Goal: Task Accomplishment & Management: Manage account settings

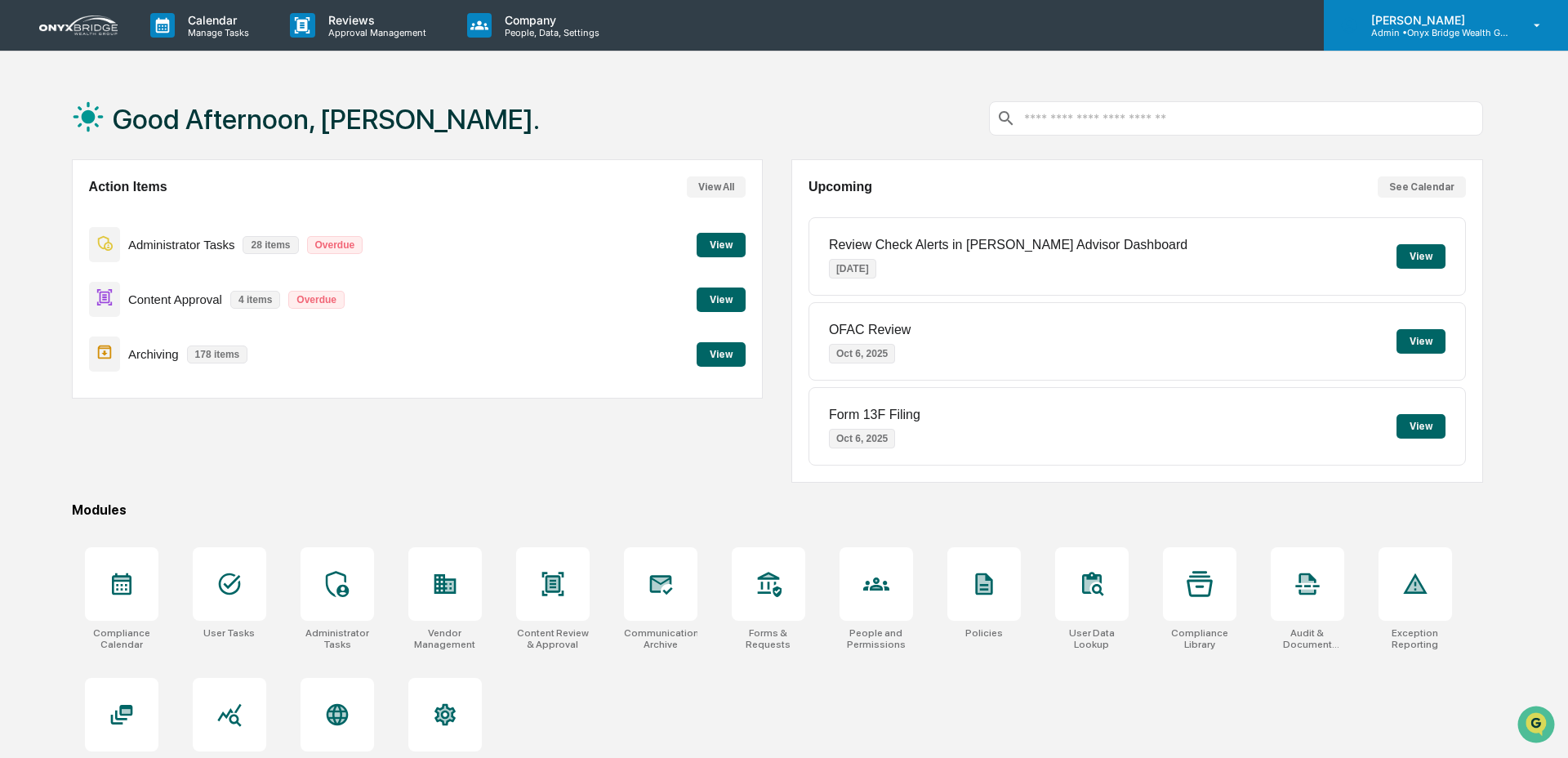
click at [1470, 36] on p "Admin • Onyx Bridge Wealth Group LLC" at bounding box center [1433, 32] width 152 height 12
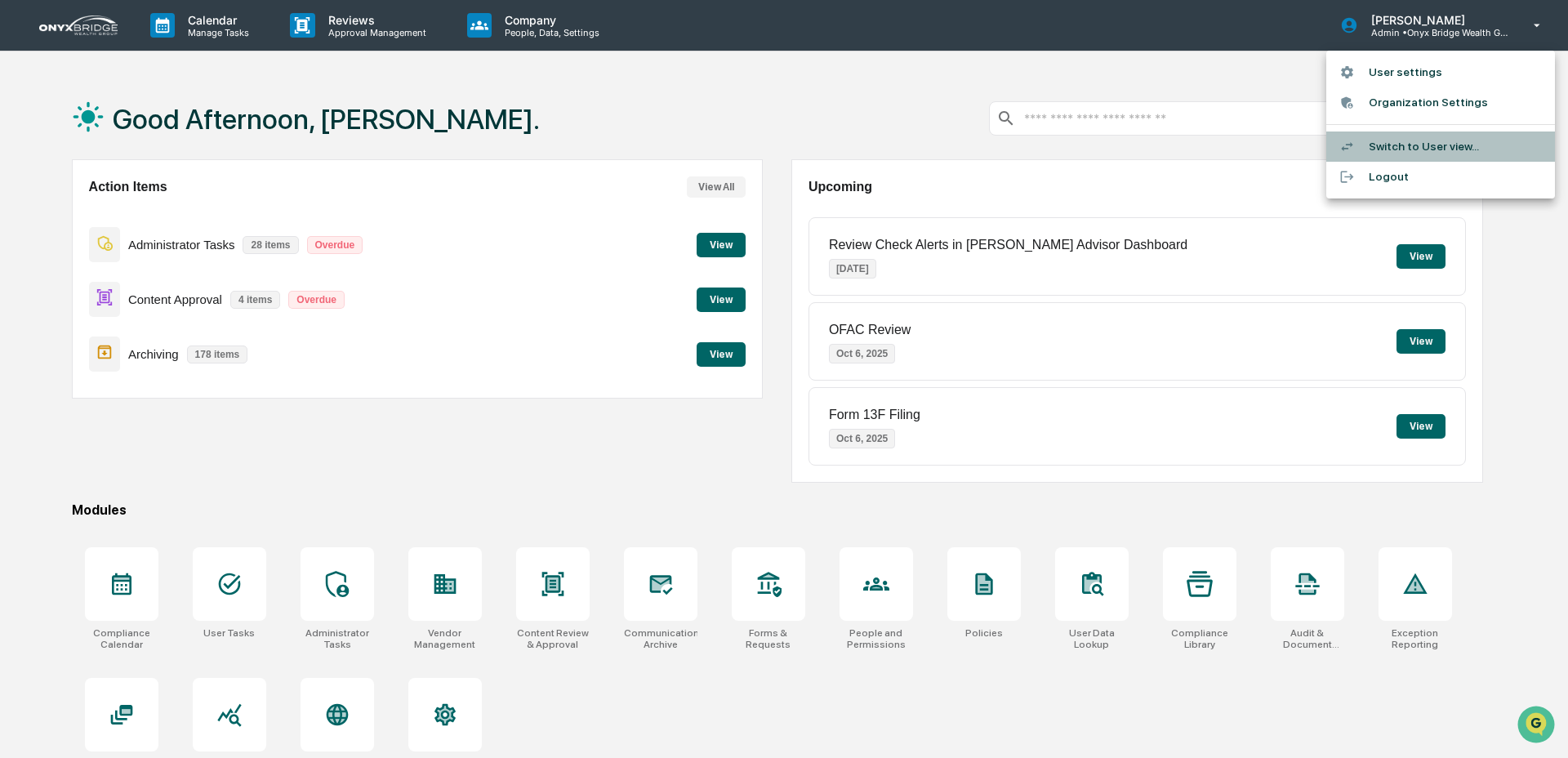
click at [1422, 143] on li "Switch to User view..." at bounding box center [1440, 146] width 229 height 30
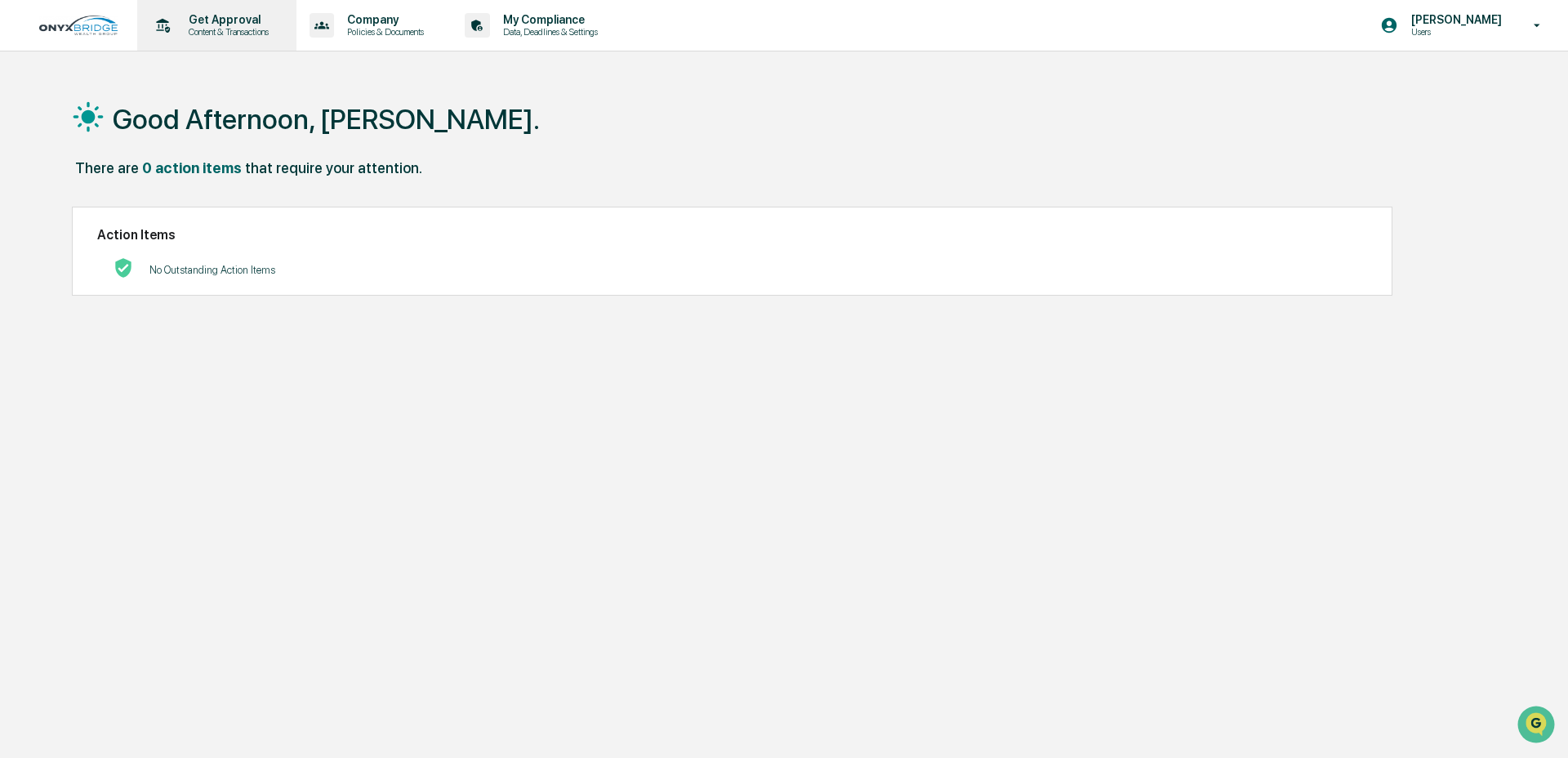
click at [228, 35] on p "Content & Transactions" at bounding box center [226, 31] width 101 height 12
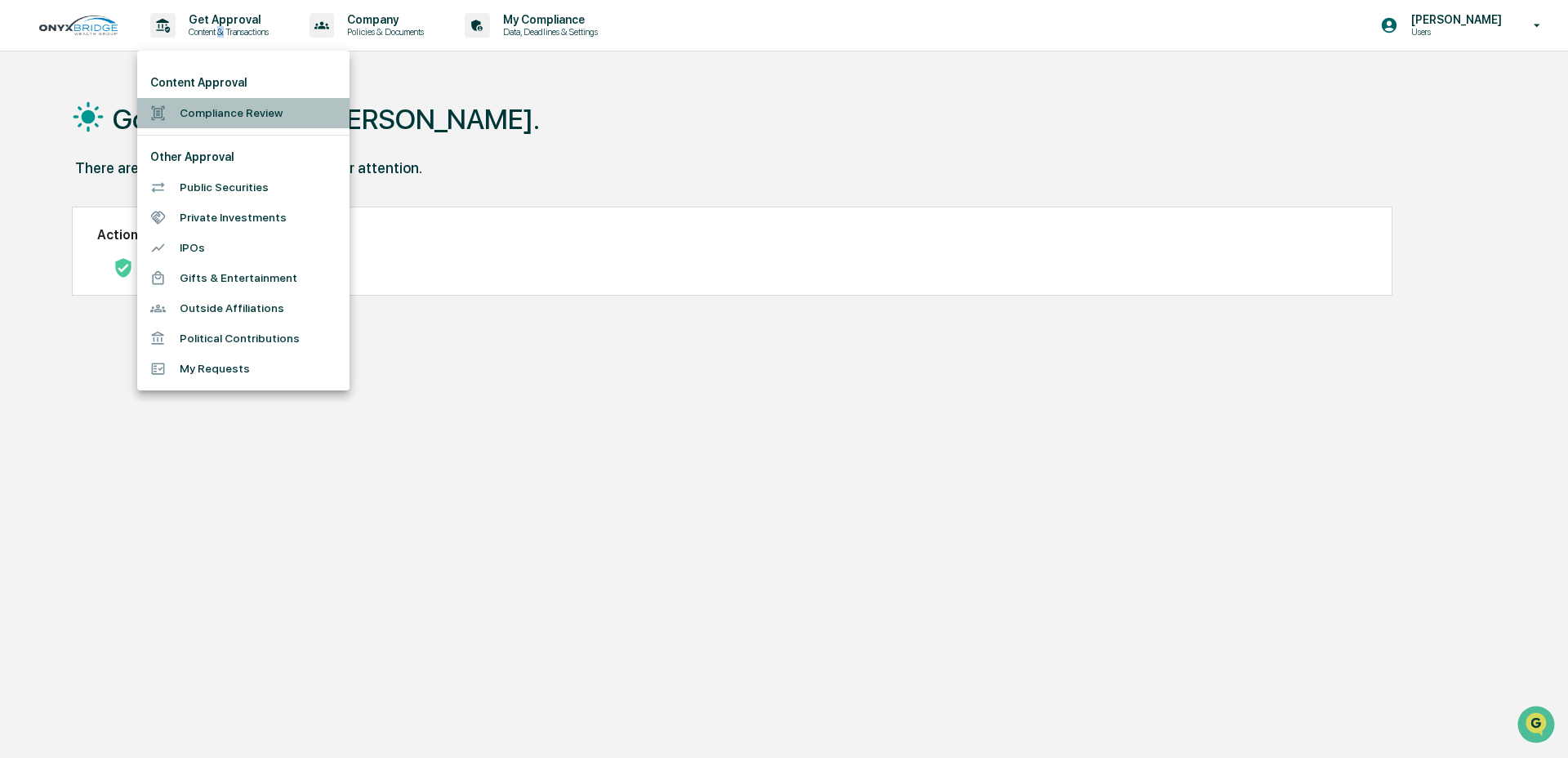
click at [284, 115] on li "Compliance Review" at bounding box center [244, 113] width 213 height 30
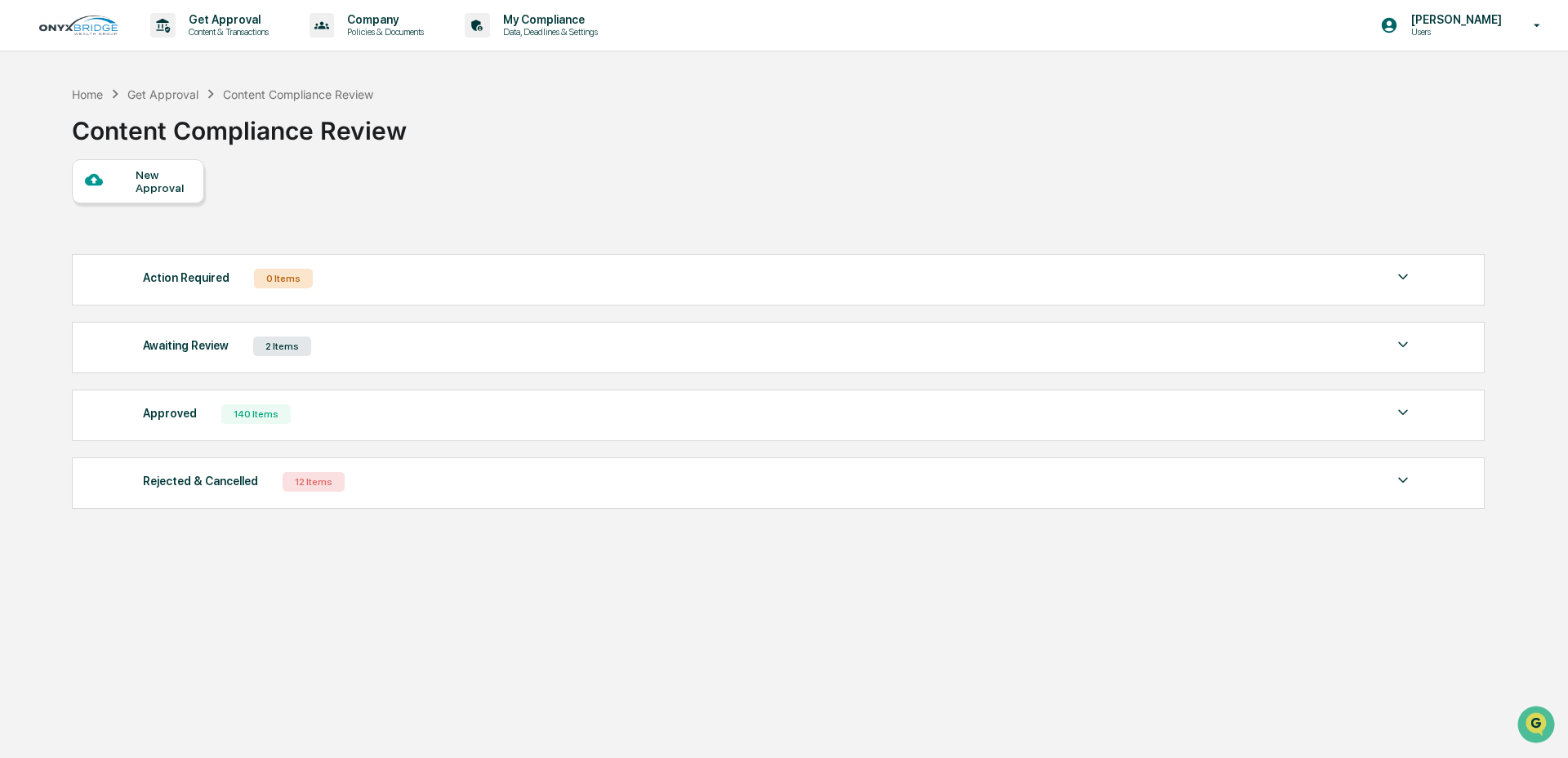
click at [146, 187] on div "New Approval" at bounding box center [163, 181] width 55 height 26
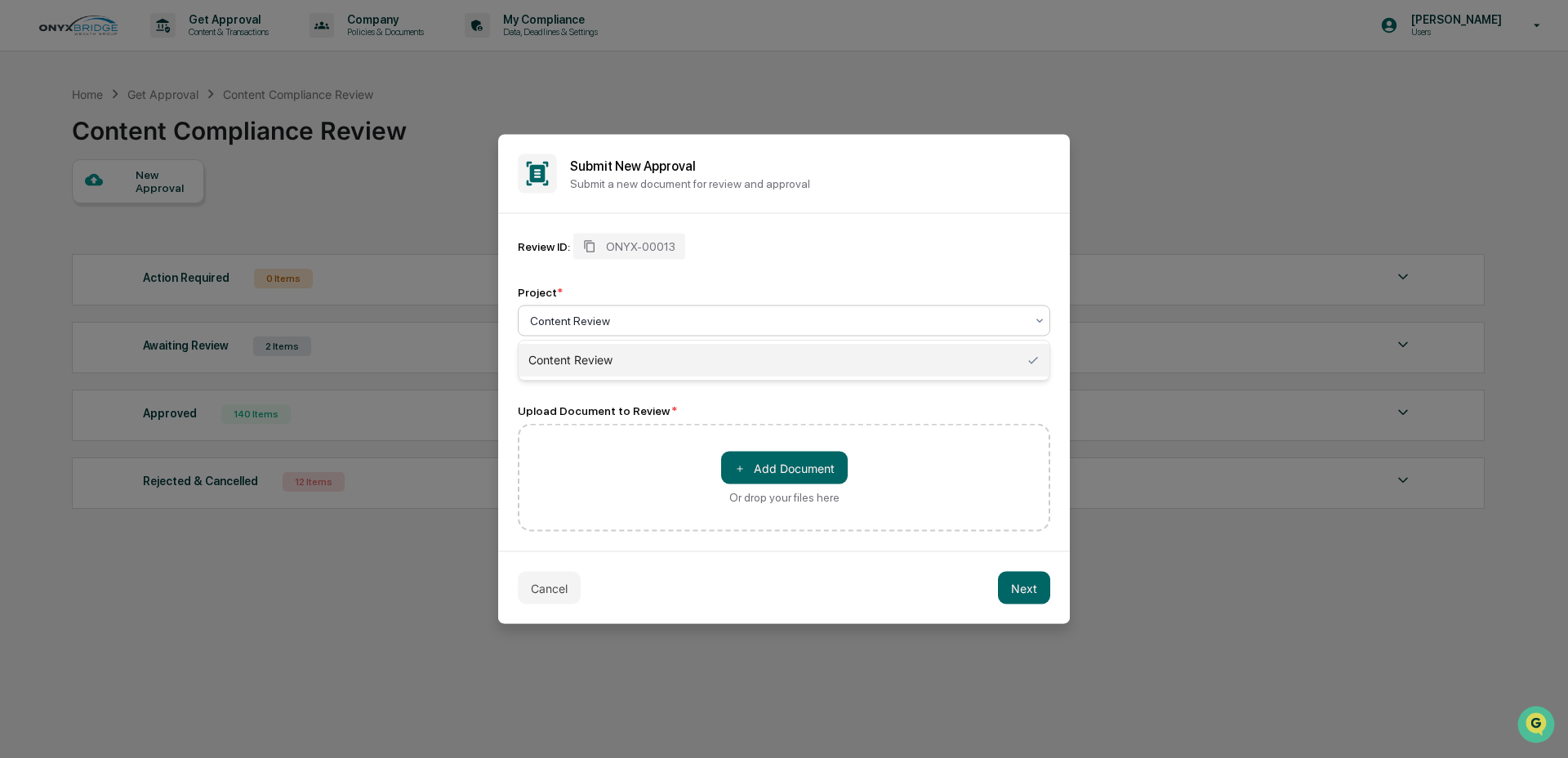
click at [570, 329] on div "Content Review" at bounding box center [777, 321] width 511 height 23
drag, startPoint x: 570, startPoint y: 329, endPoint x: 583, endPoint y: 338, distance: 15.8
click at [570, 329] on div "Content Review" at bounding box center [777, 321] width 511 height 23
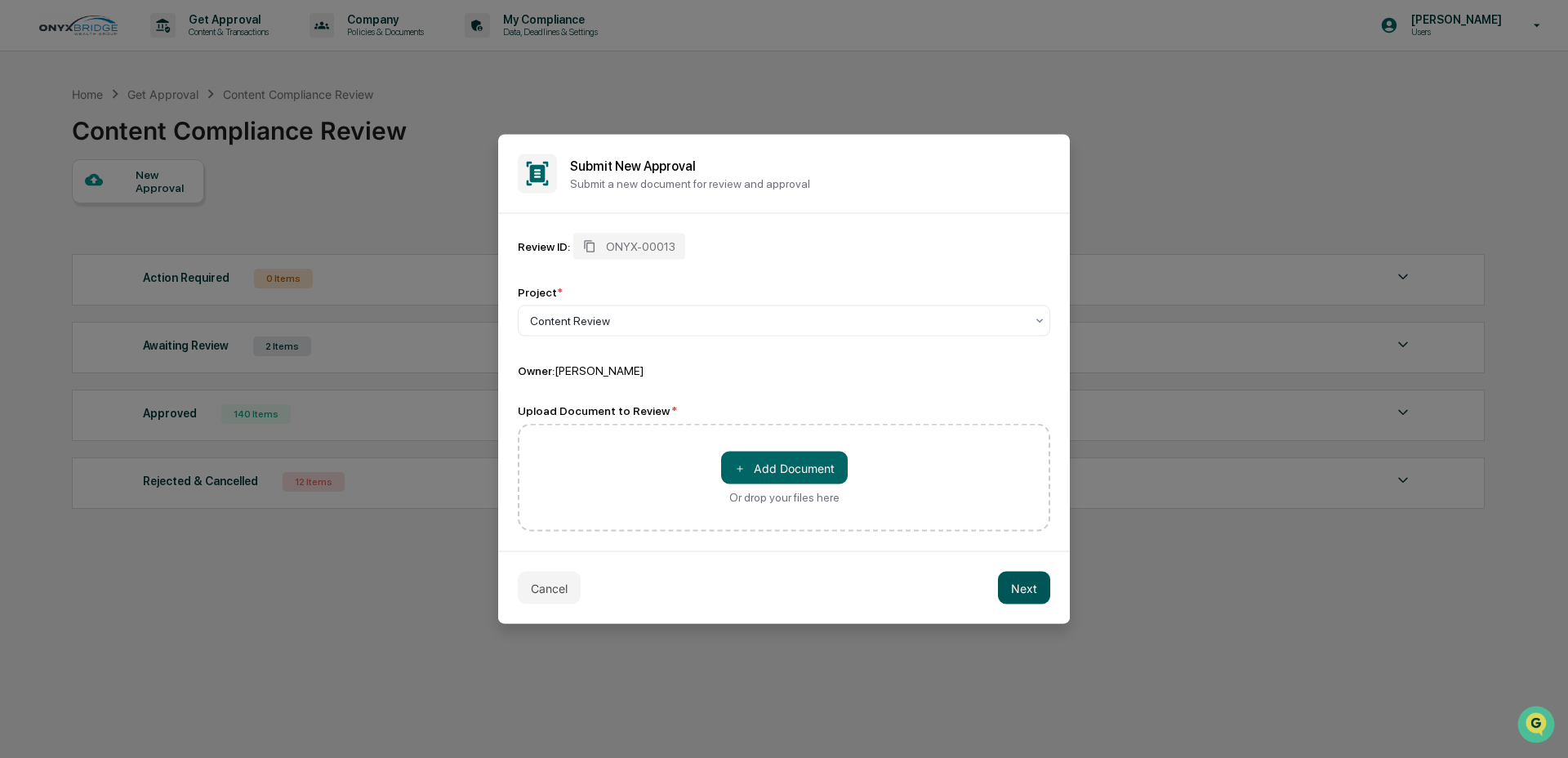
click at [1011, 583] on button "Next" at bounding box center [1024, 588] width 52 height 33
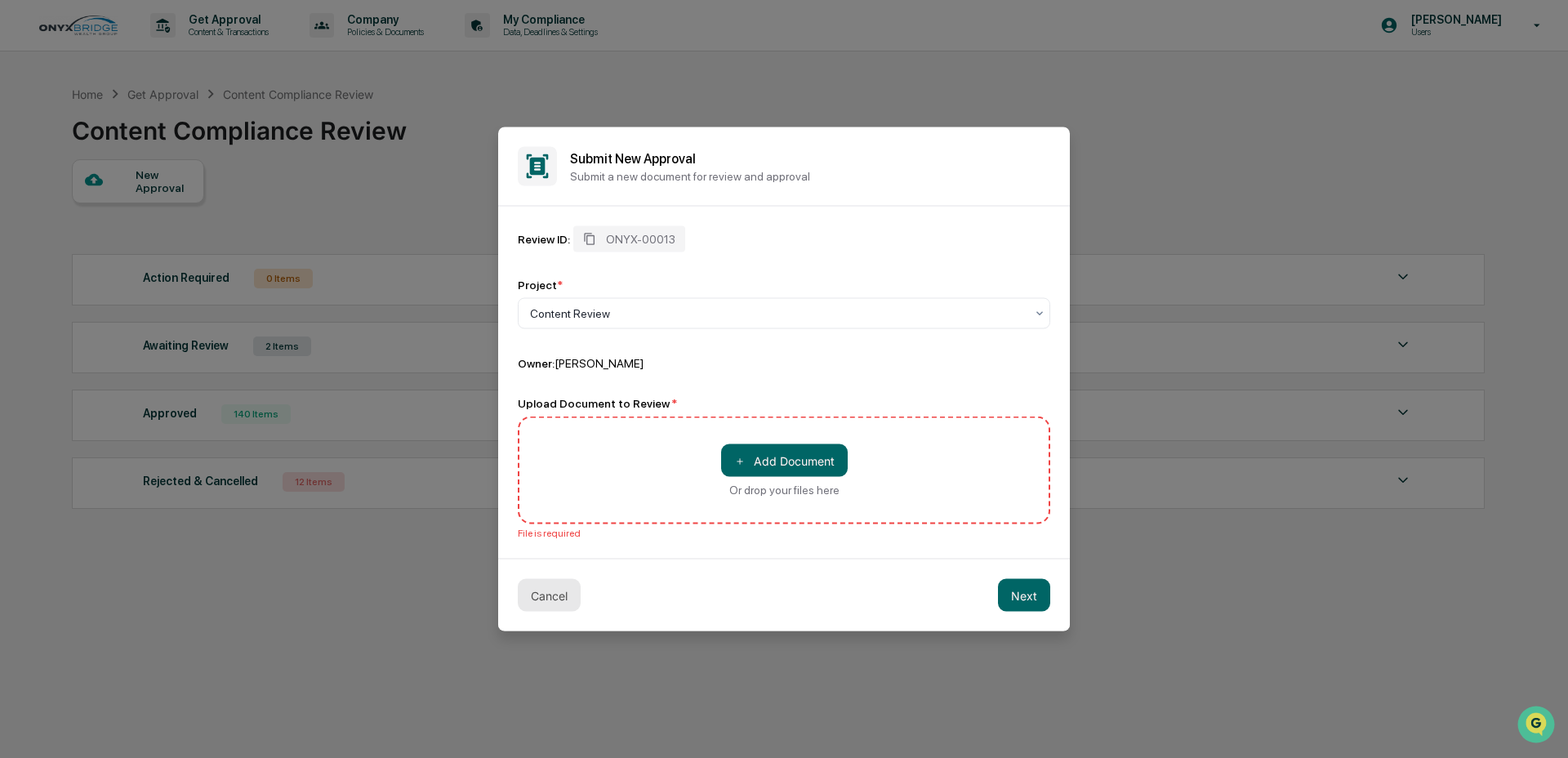
click at [547, 598] on button "Cancel" at bounding box center [549, 595] width 63 height 33
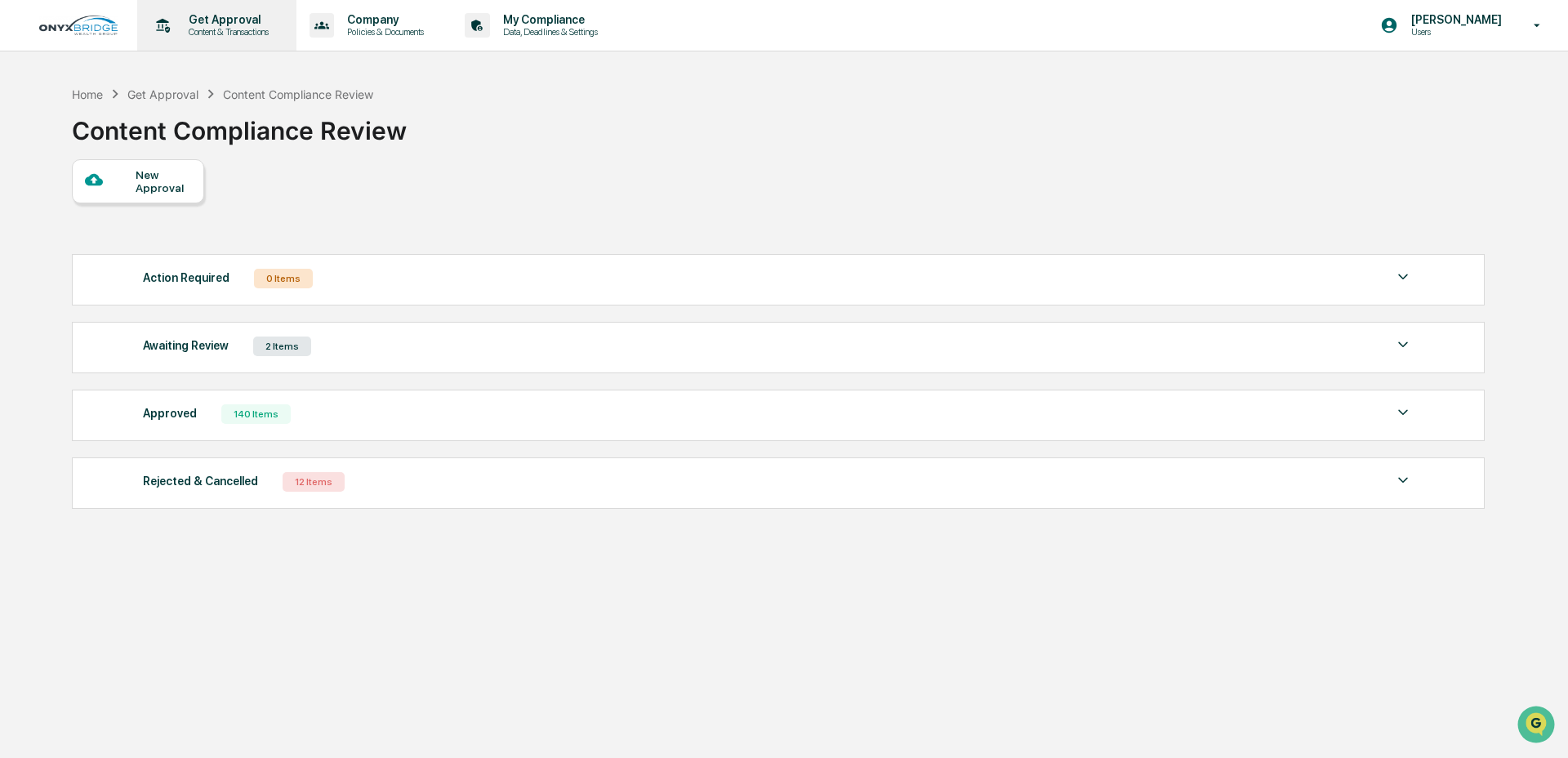
click at [242, 13] on p "Get Approval" at bounding box center [226, 20] width 101 height 13
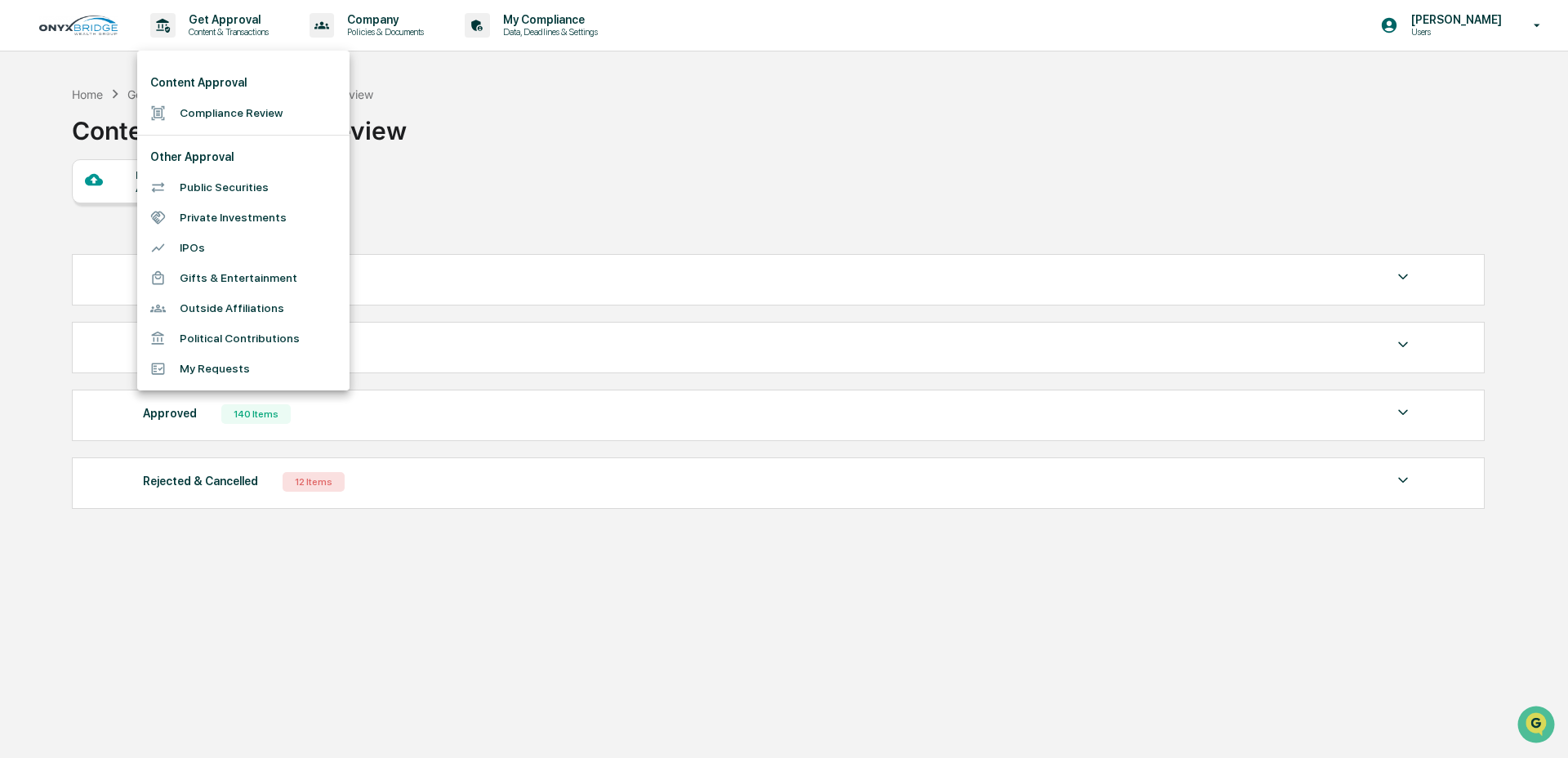
click at [228, 281] on li "Gifts & Entertainment" at bounding box center [244, 278] width 213 height 30
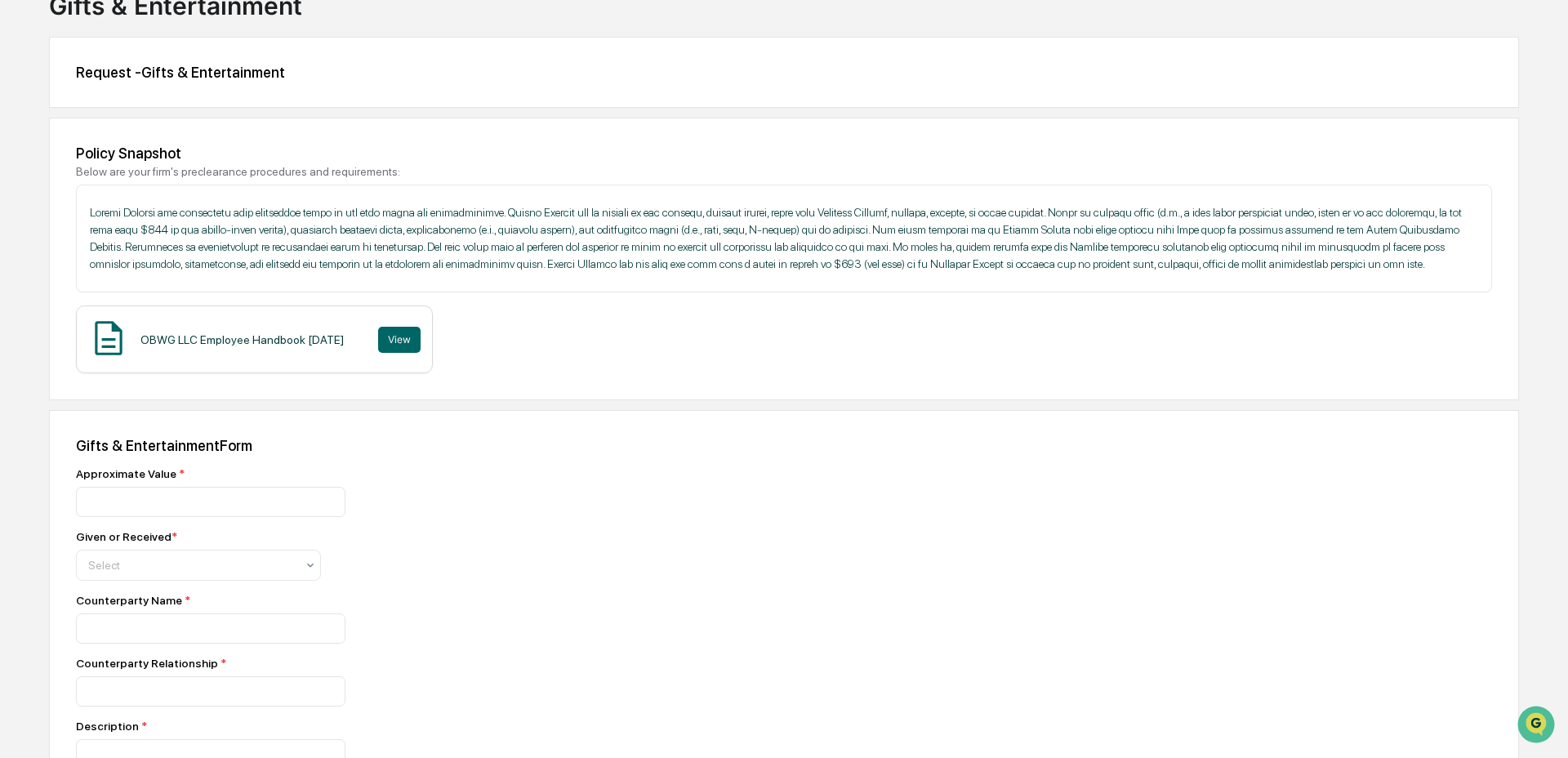
scroll to position [144, 0]
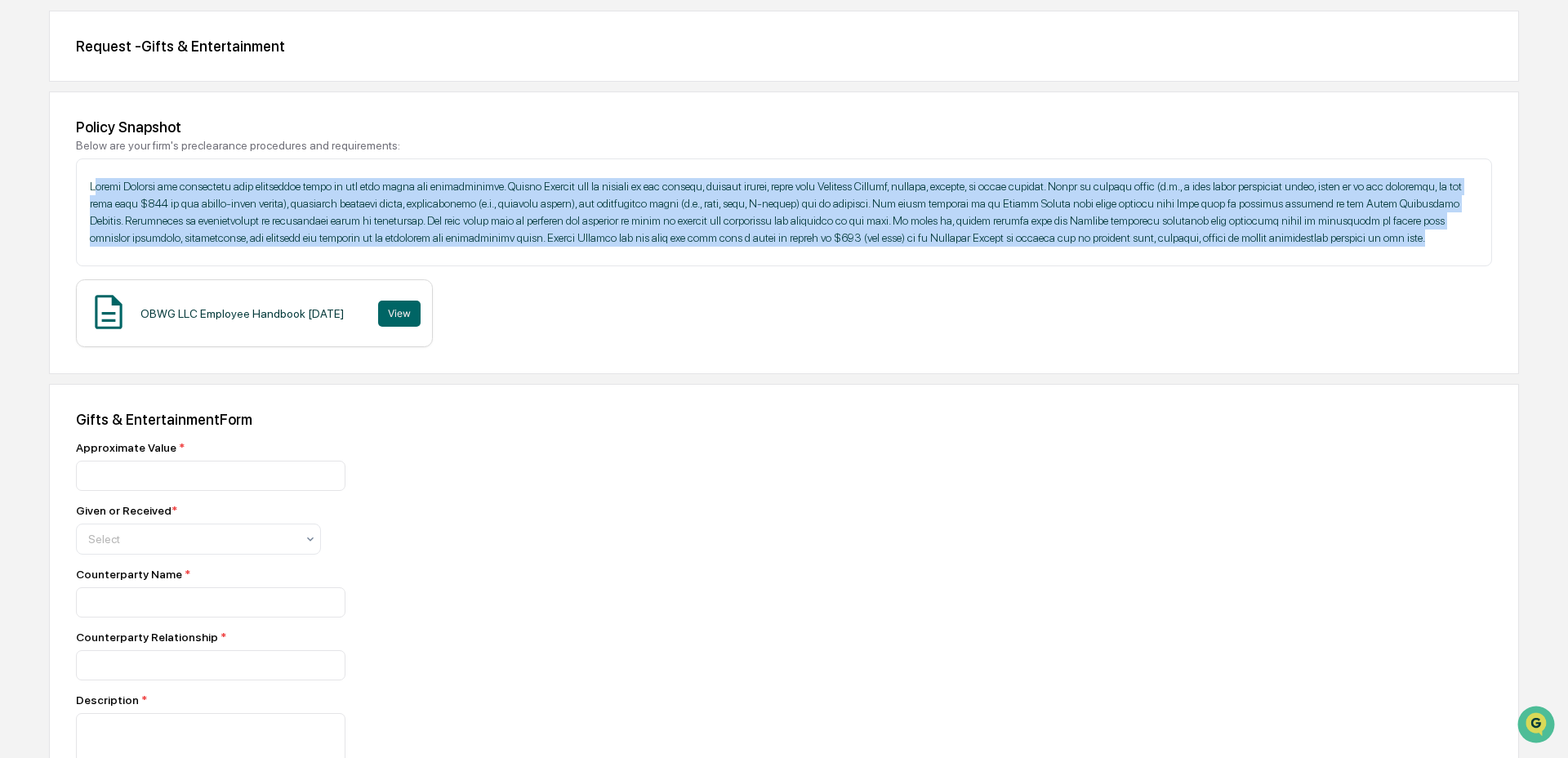
drag, startPoint x: 95, startPoint y: 187, endPoint x: 833, endPoint y: 282, distance: 744.1
click at [874, 246] on p at bounding box center [784, 212] width 1388 height 68
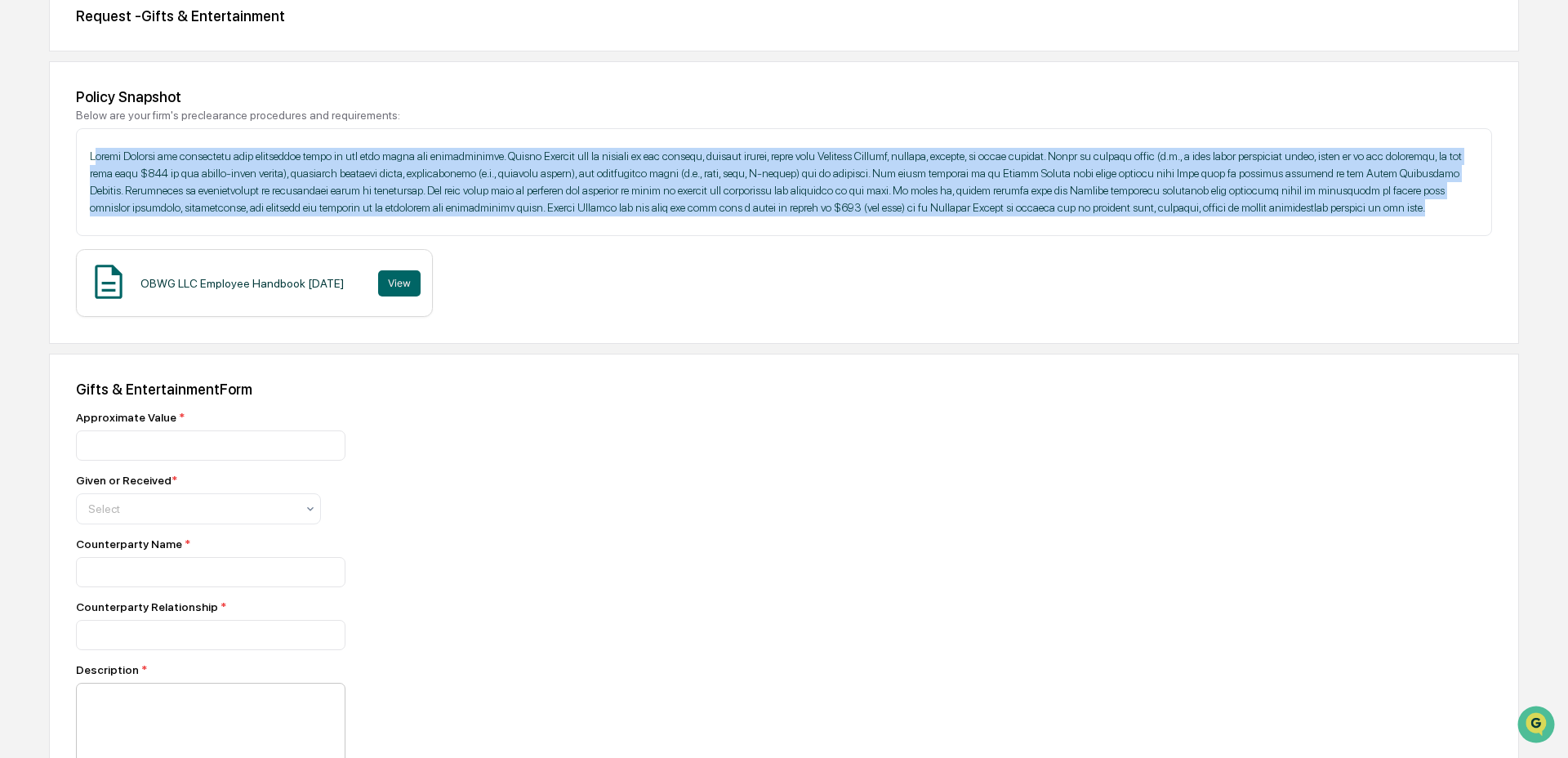
scroll to position [0, 0]
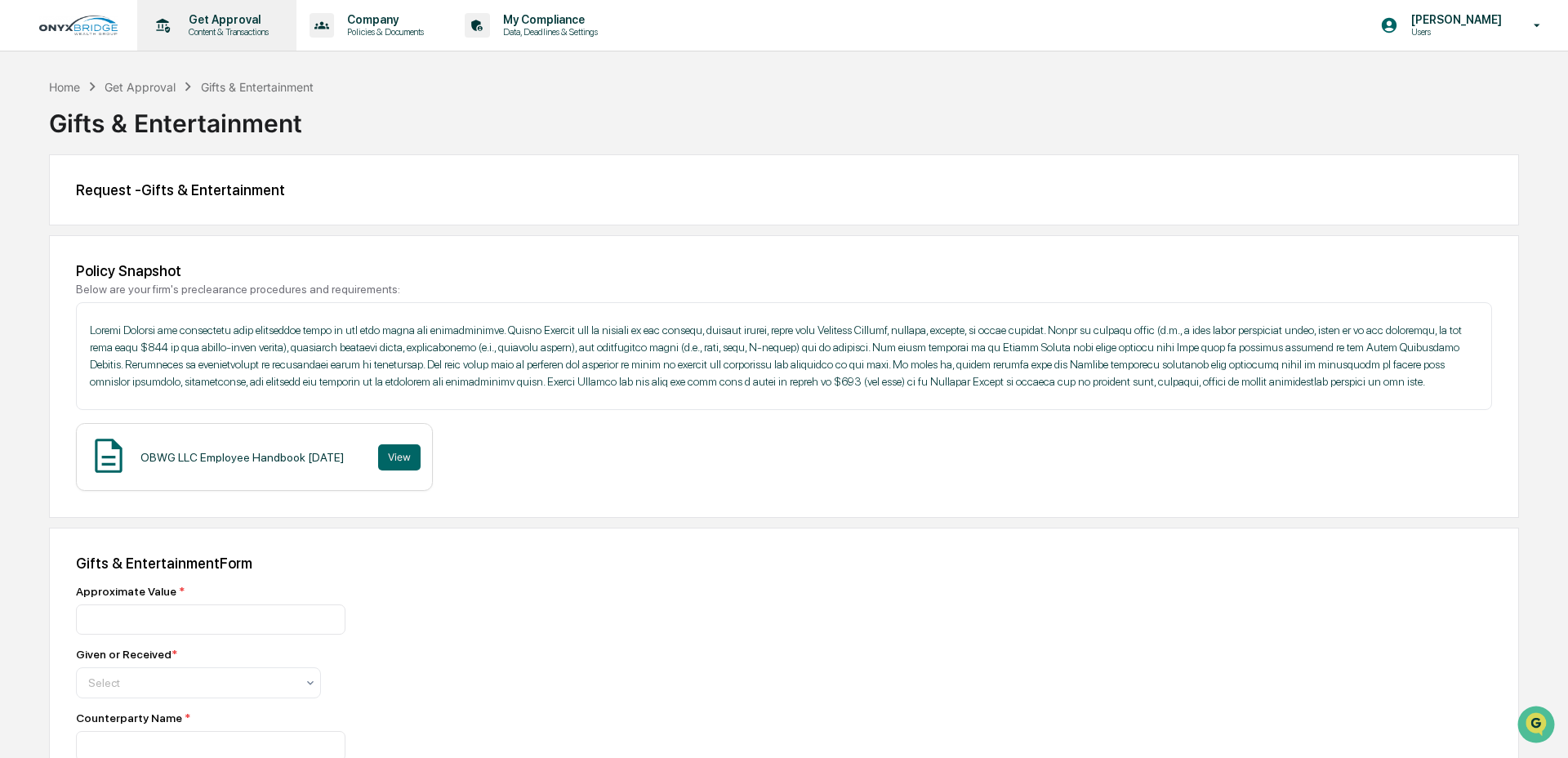
click at [207, 41] on div "Get Approval Content & Transactions" at bounding box center [215, 25] width 143 height 51
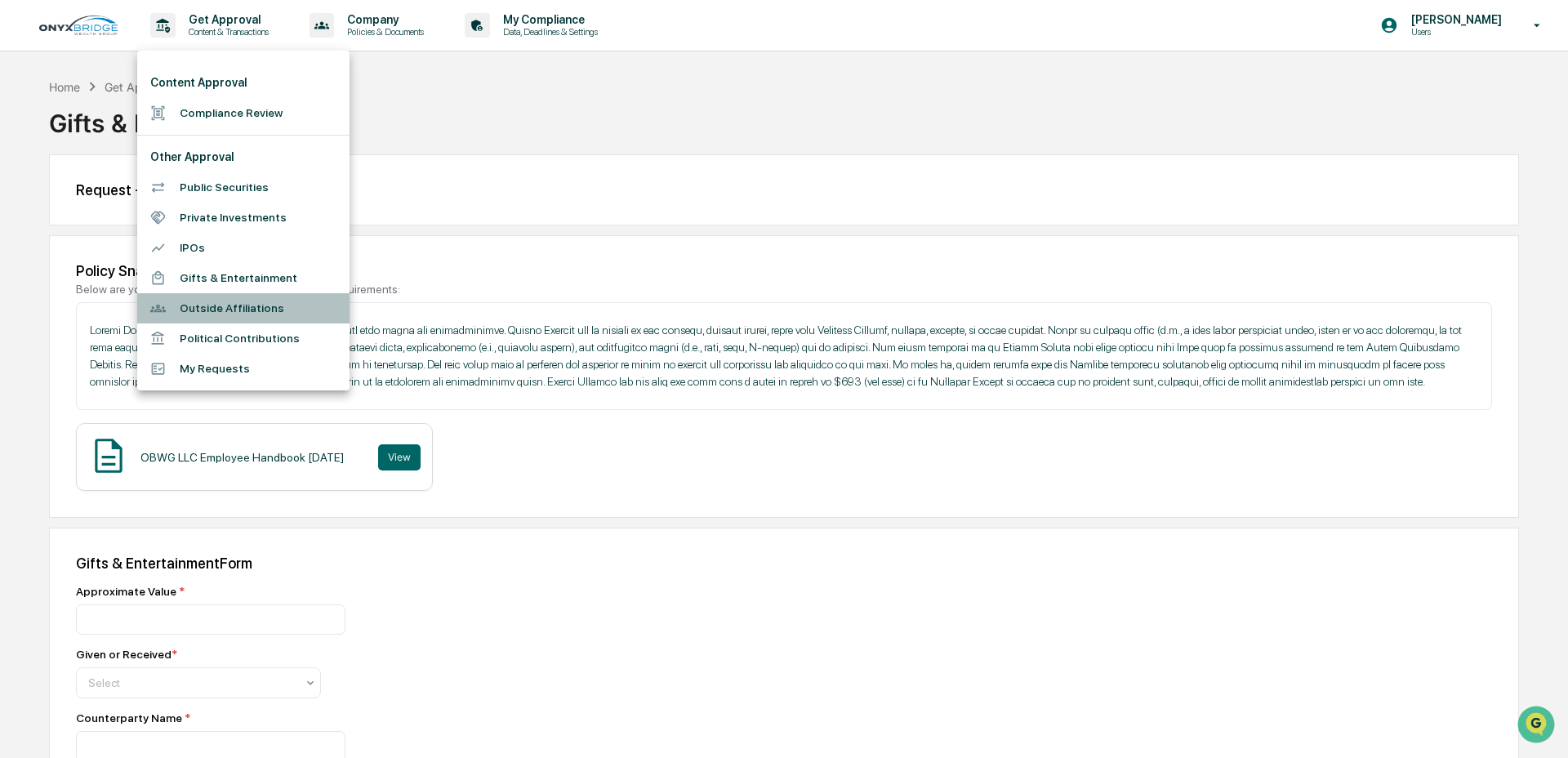
click at [205, 309] on li "Outside Affiliations" at bounding box center [244, 309] width 213 height 30
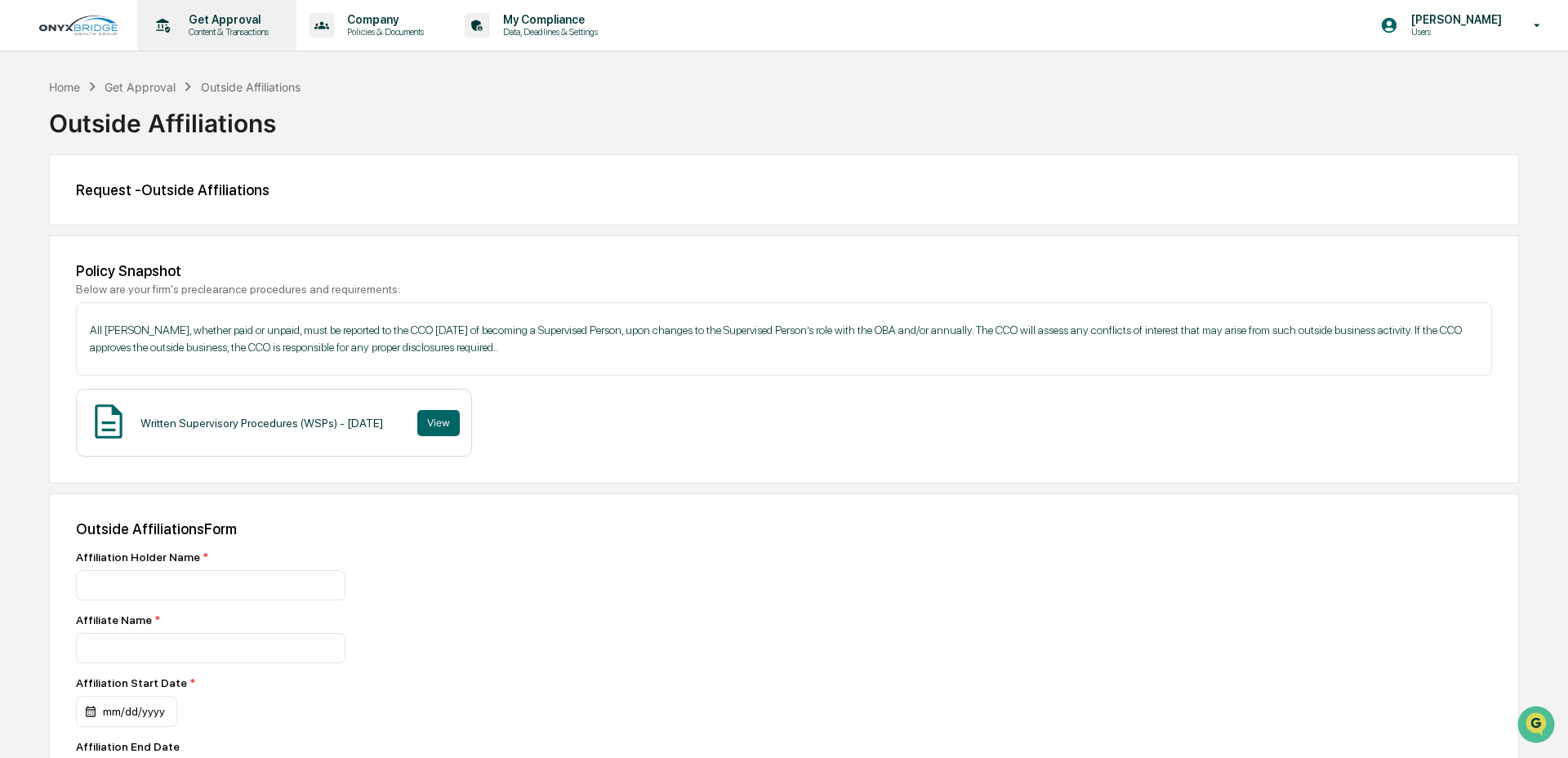
click at [187, 27] on p "Content & Transactions" at bounding box center [226, 31] width 101 height 12
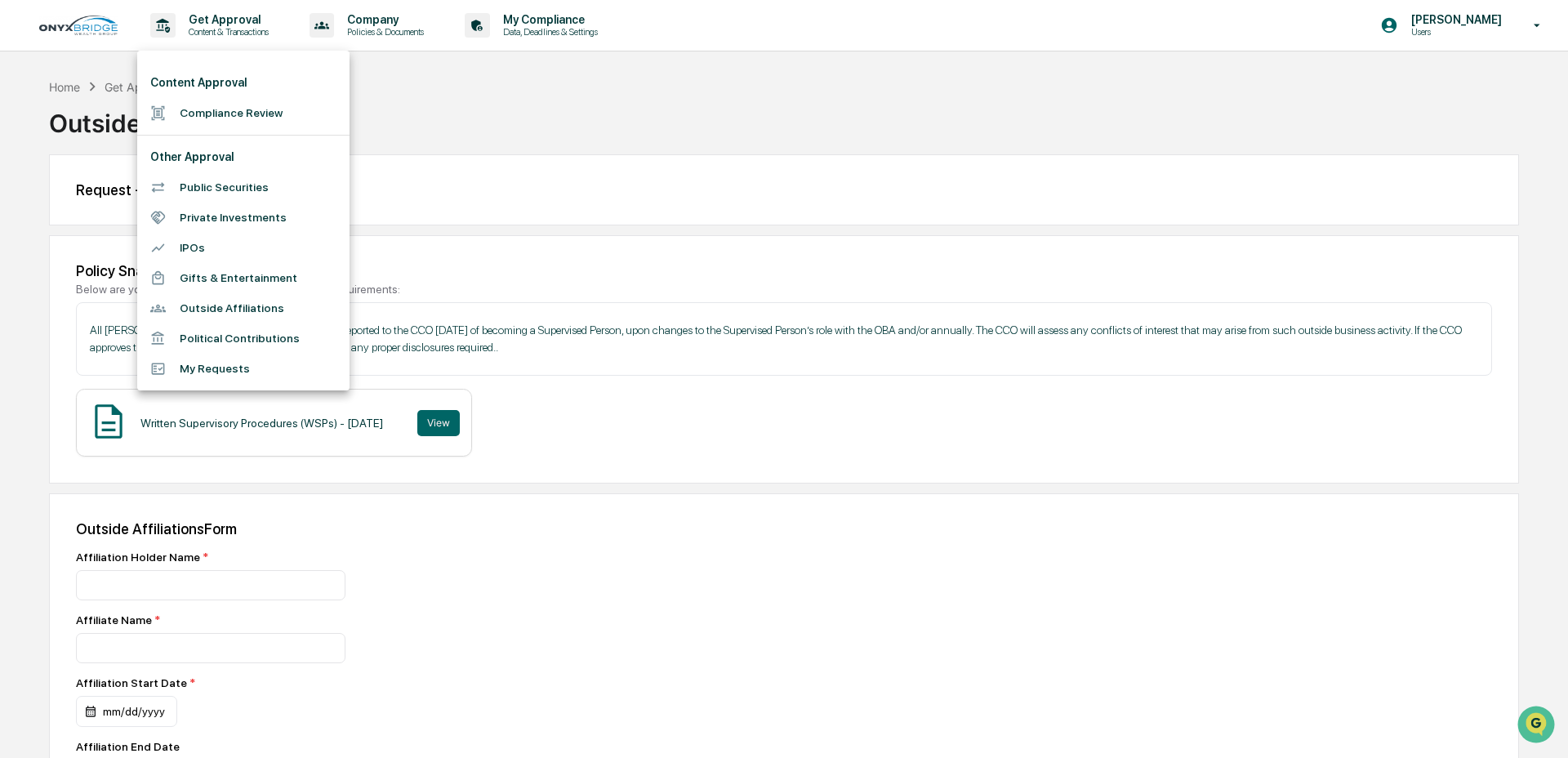
click at [205, 371] on li "My Requests" at bounding box center [244, 369] width 213 height 30
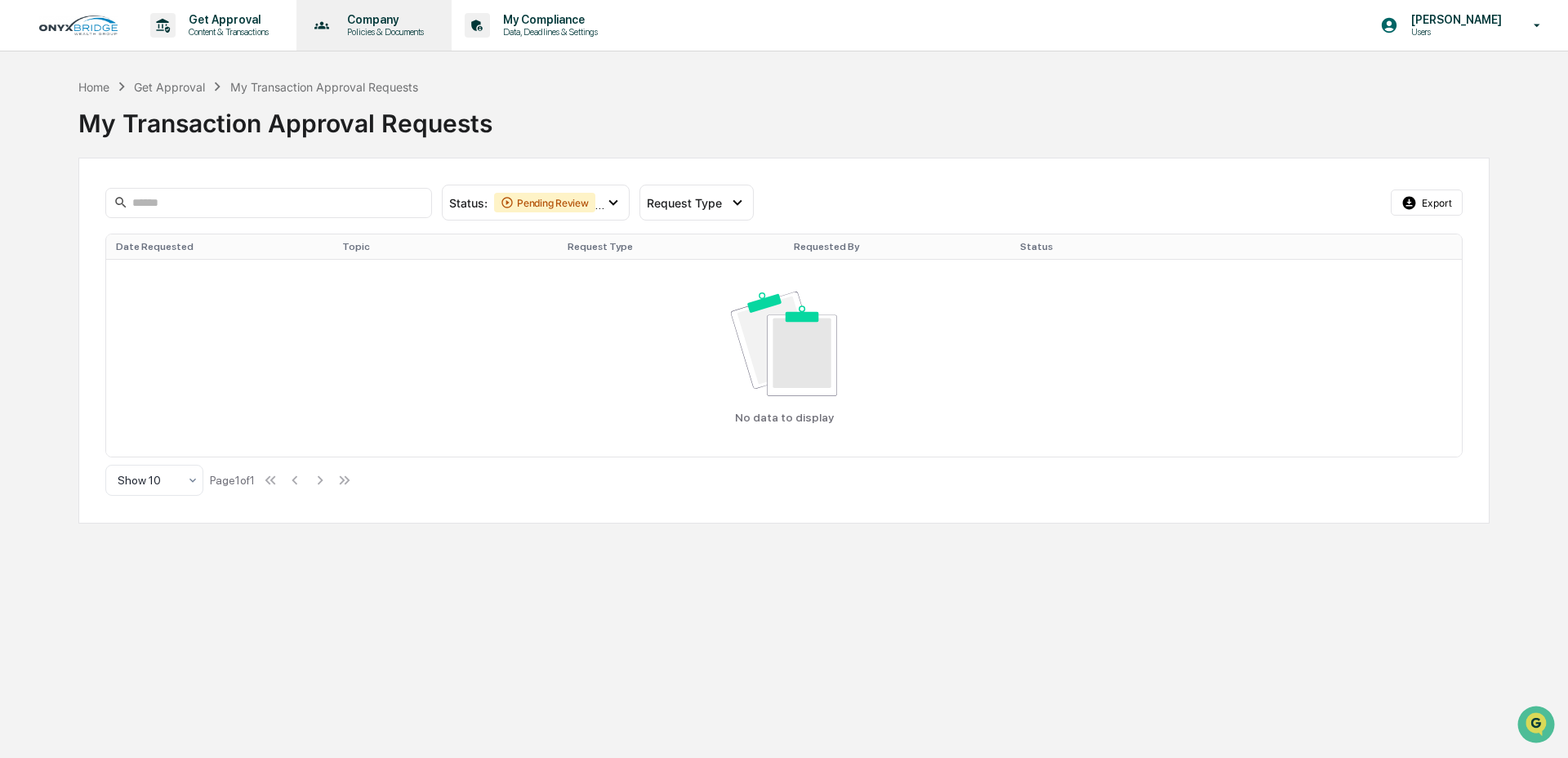
click at [394, 35] on p "Policies & Documents" at bounding box center [383, 31] width 98 height 12
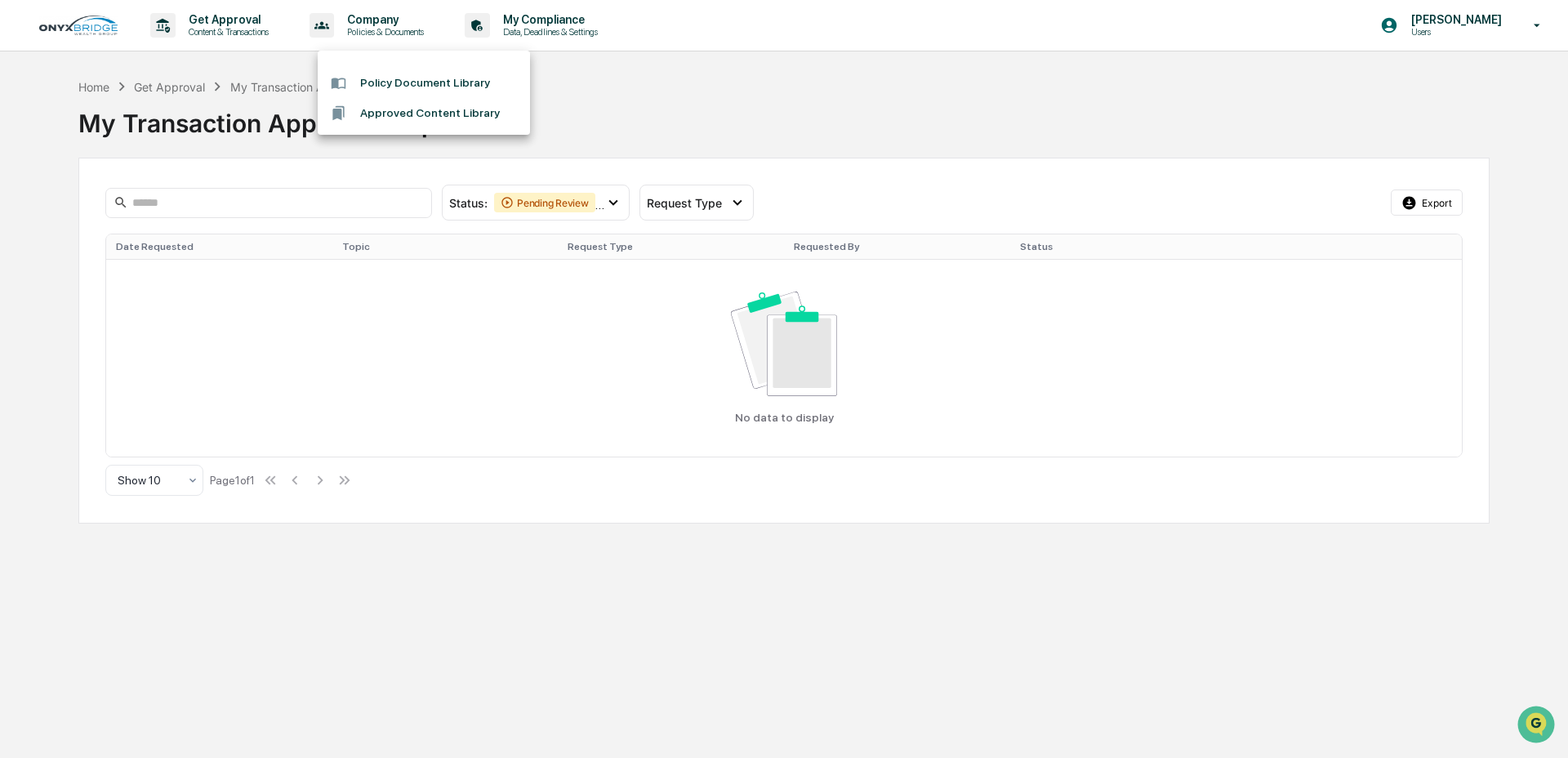
click at [611, 81] on div at bounding box center [784, 379] width 1568 height 758
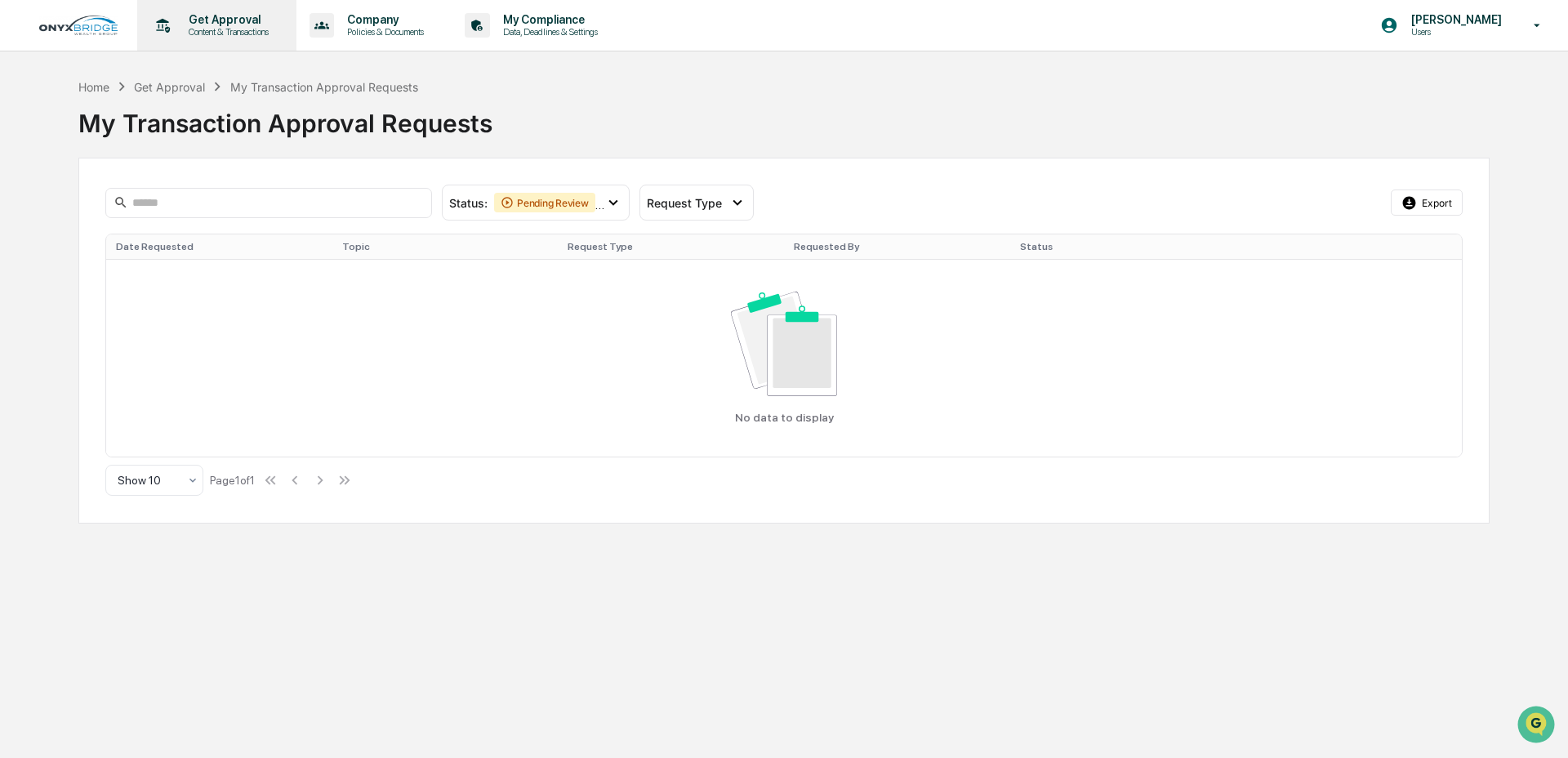
click at [206, 32] on p "Content & Transactions" at bounding box center [226, 31] width 101 height 12
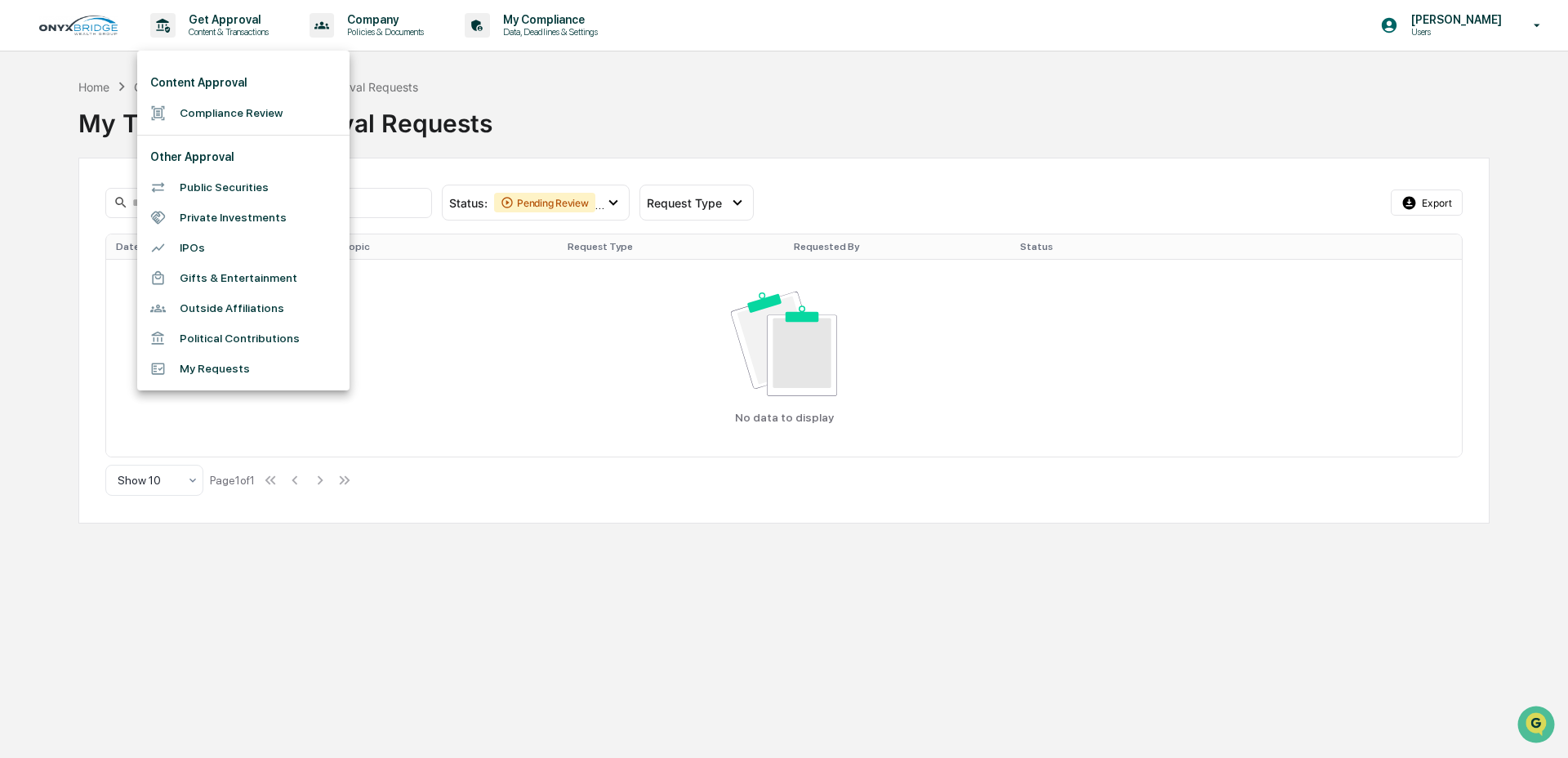
click at [240, 275] on li "Gifts & Entertainment" at bounding box center [244, 278] width 213 height 30
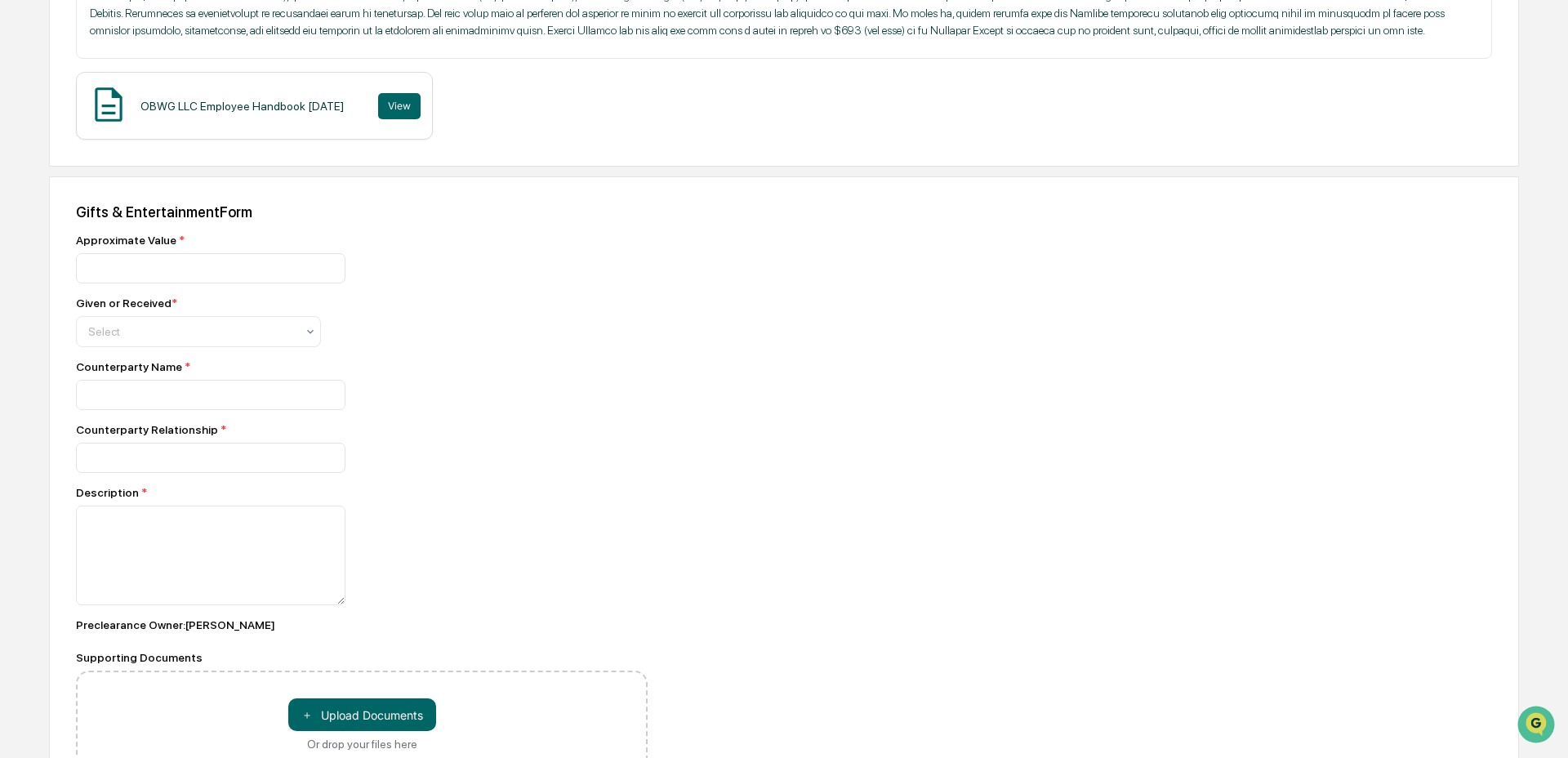
scroll to position [388, 0]
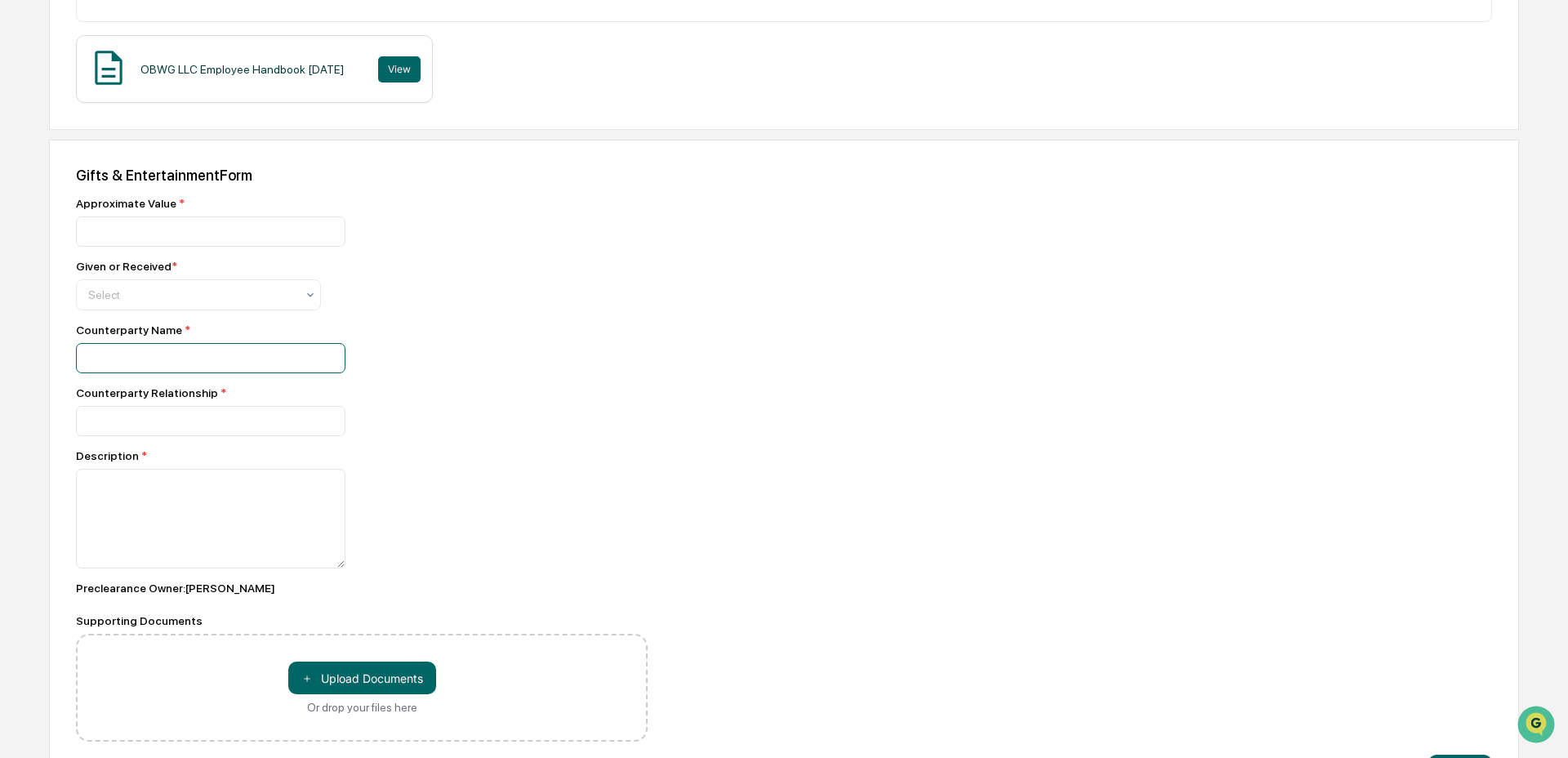
click at [140, 373] on input at bounding box center [211, 358] width 269 height 30
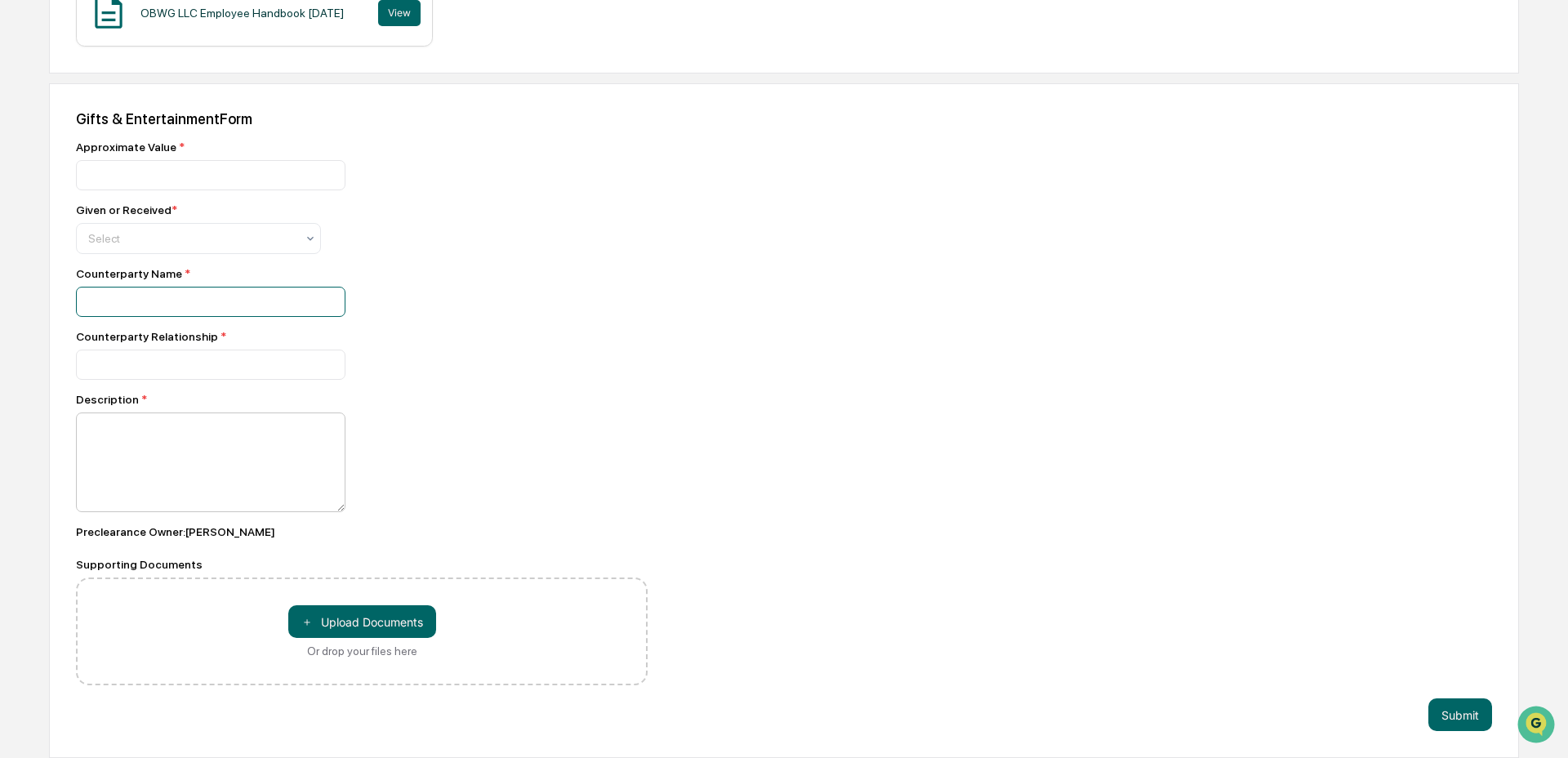
scroll to position [472, 0]
click at [151, 412] on textarea at bounding box center [211, 462] width 269 height 99
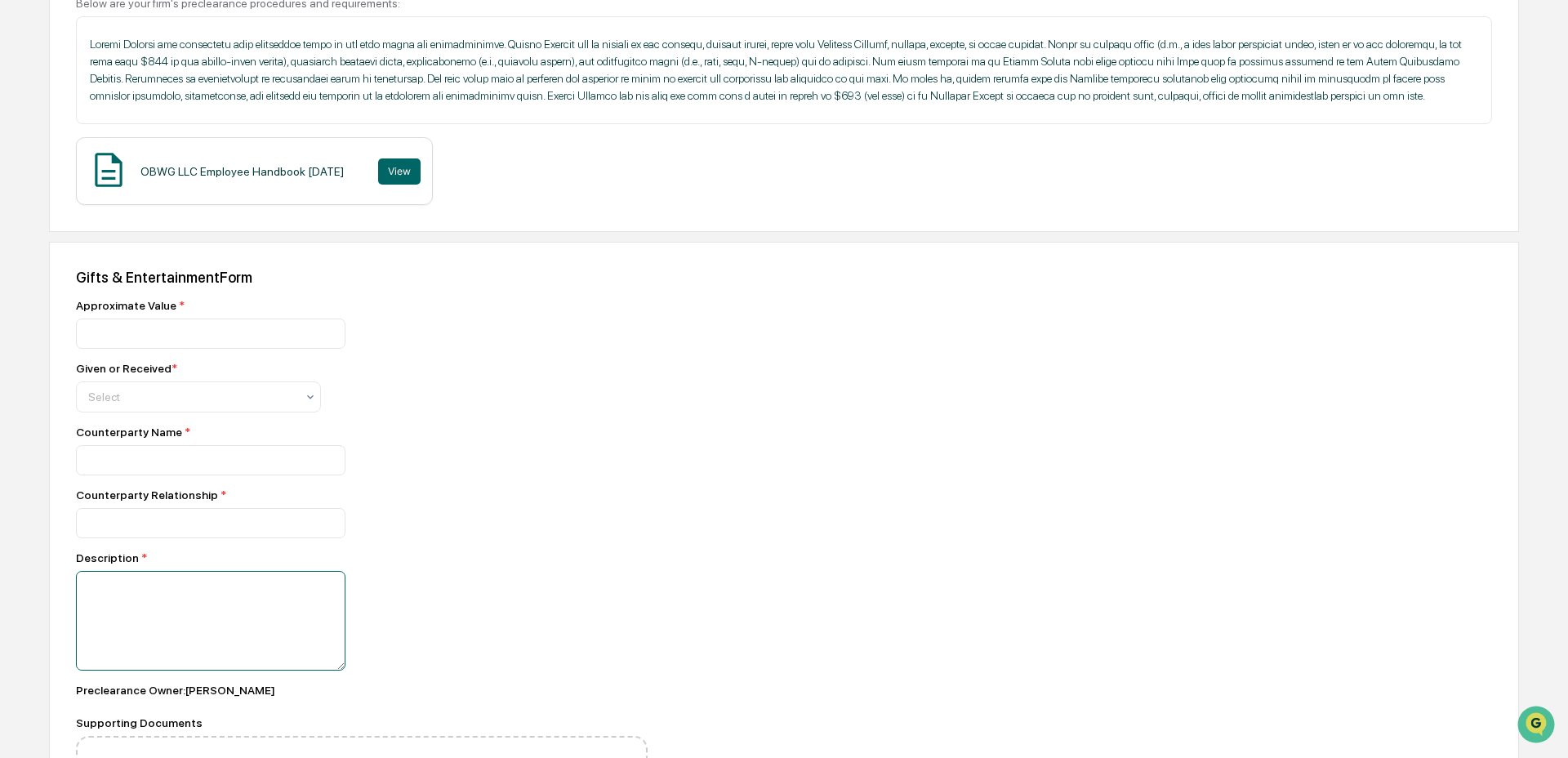
scroll to position [0, 0]
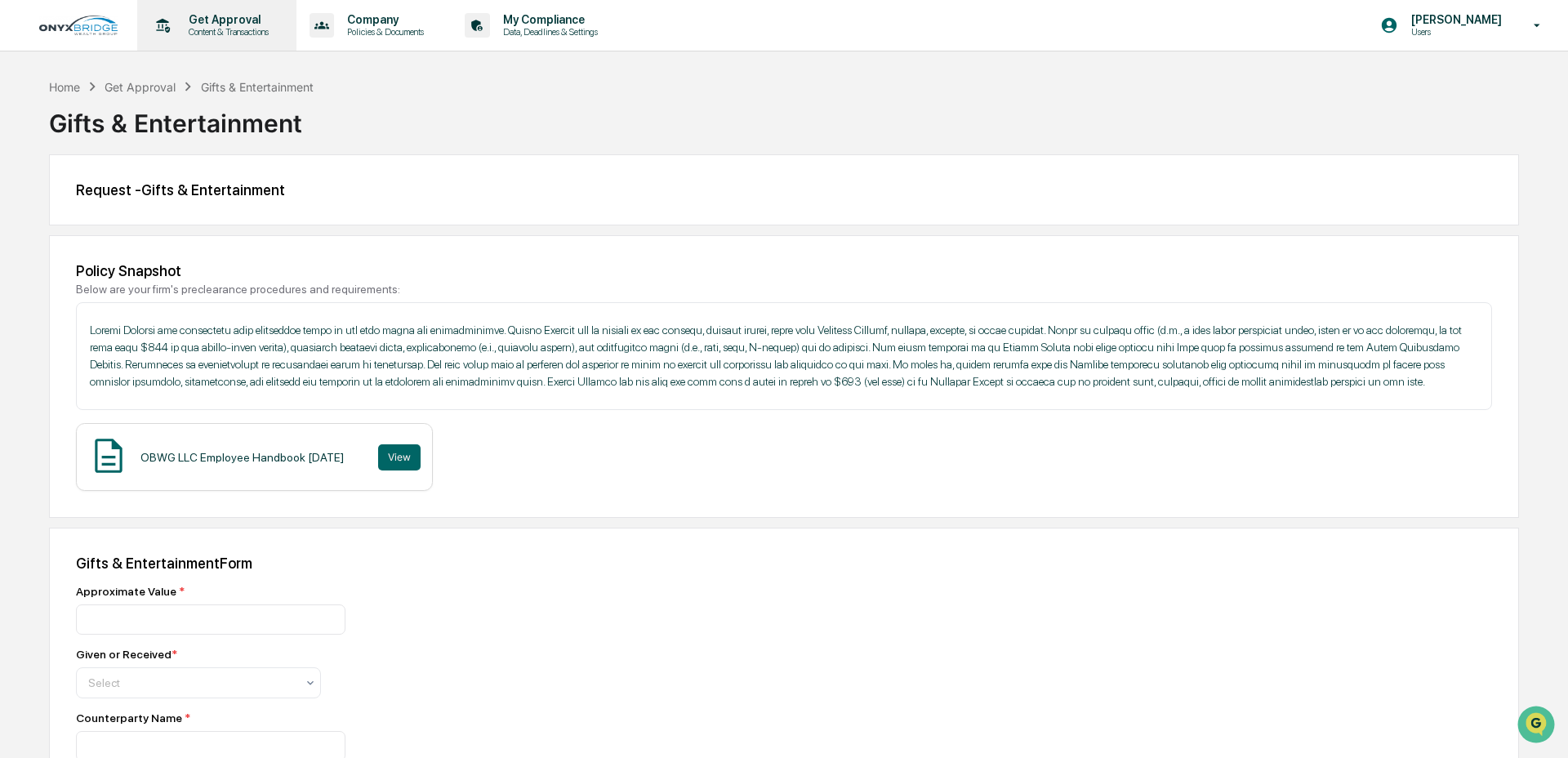
click at [213, 26] on p "Content & Transactions" at bounding box center [226, 31] width 101 height 12
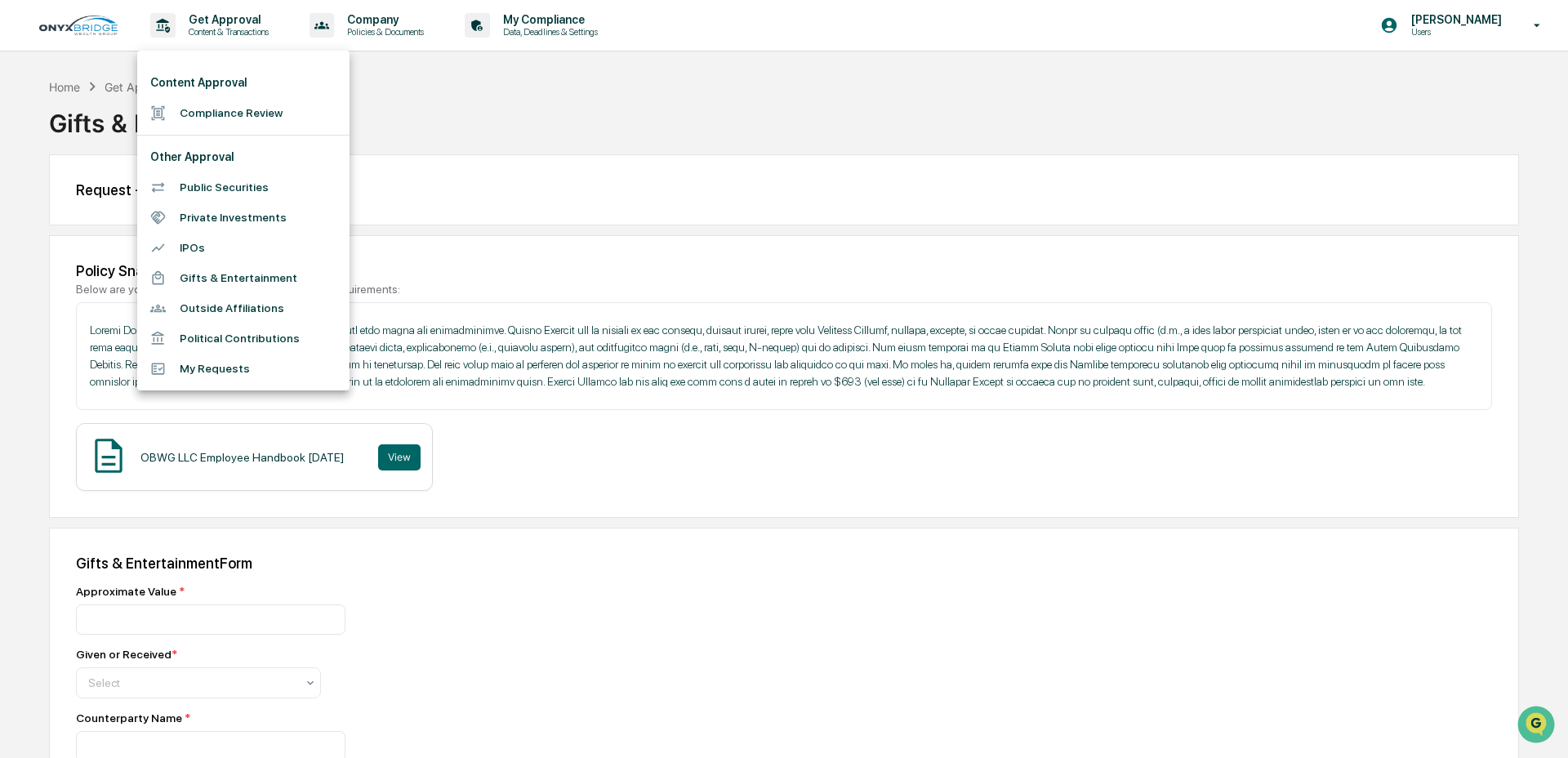
click at [368, 27] on div at bounding box center [784, 379] width 1568 height 758
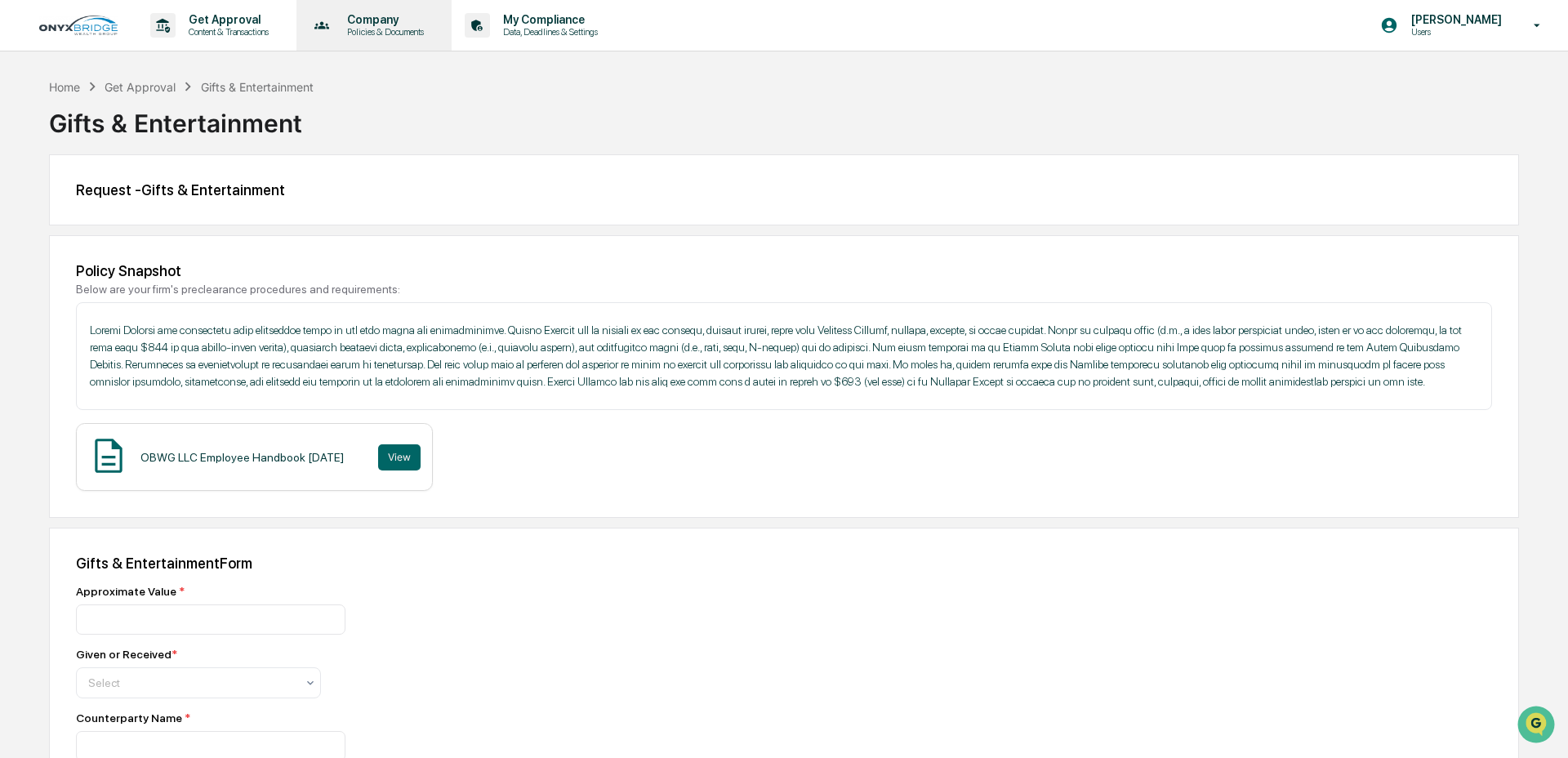
click at [414, 31] on p "Policies & Documents" at bounding box center [383, 31] width 98 height 12
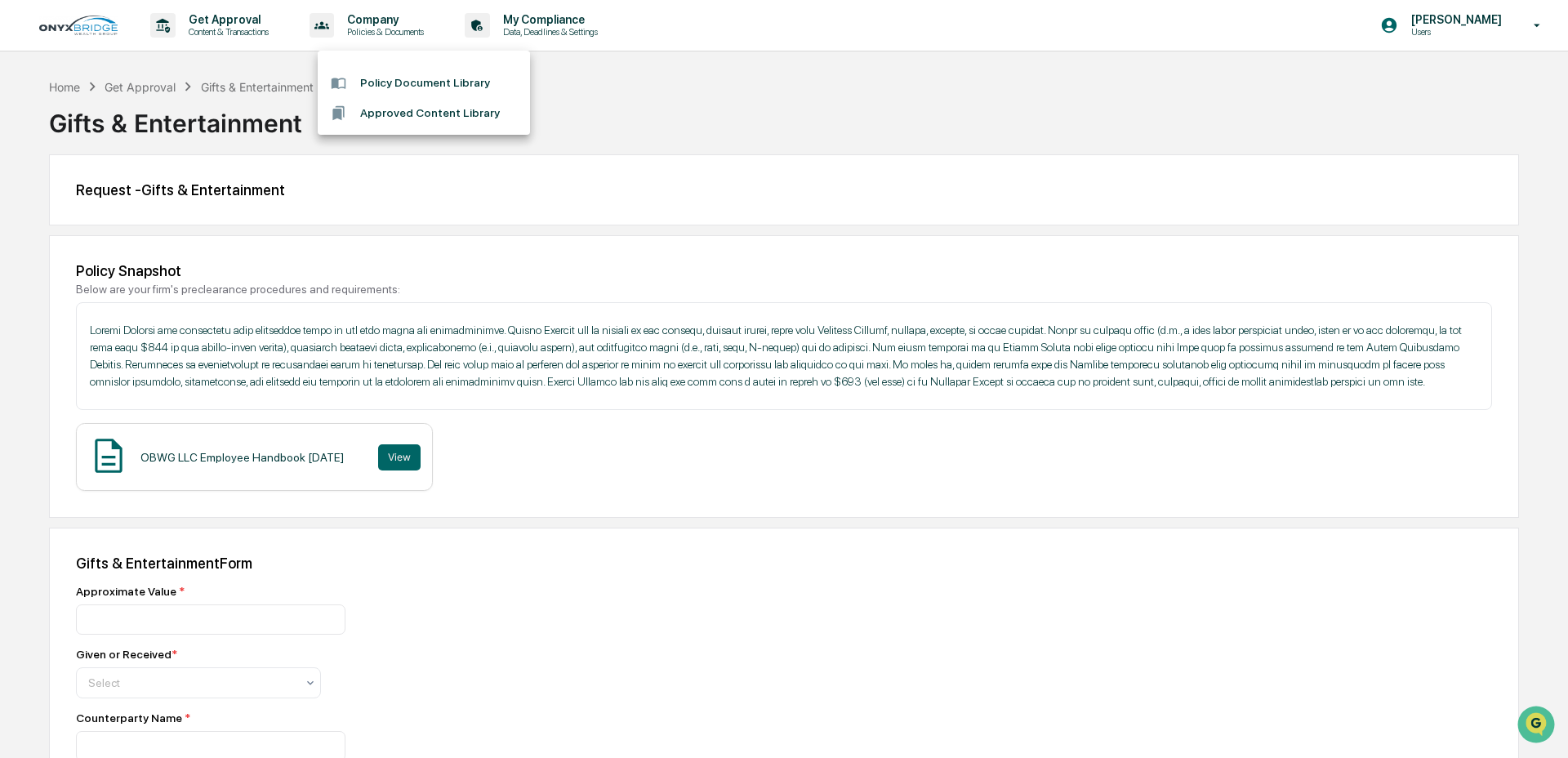
click at [392, 87] on li "Policy Document Library" at bounding box center [424, 82] width 213 height 30
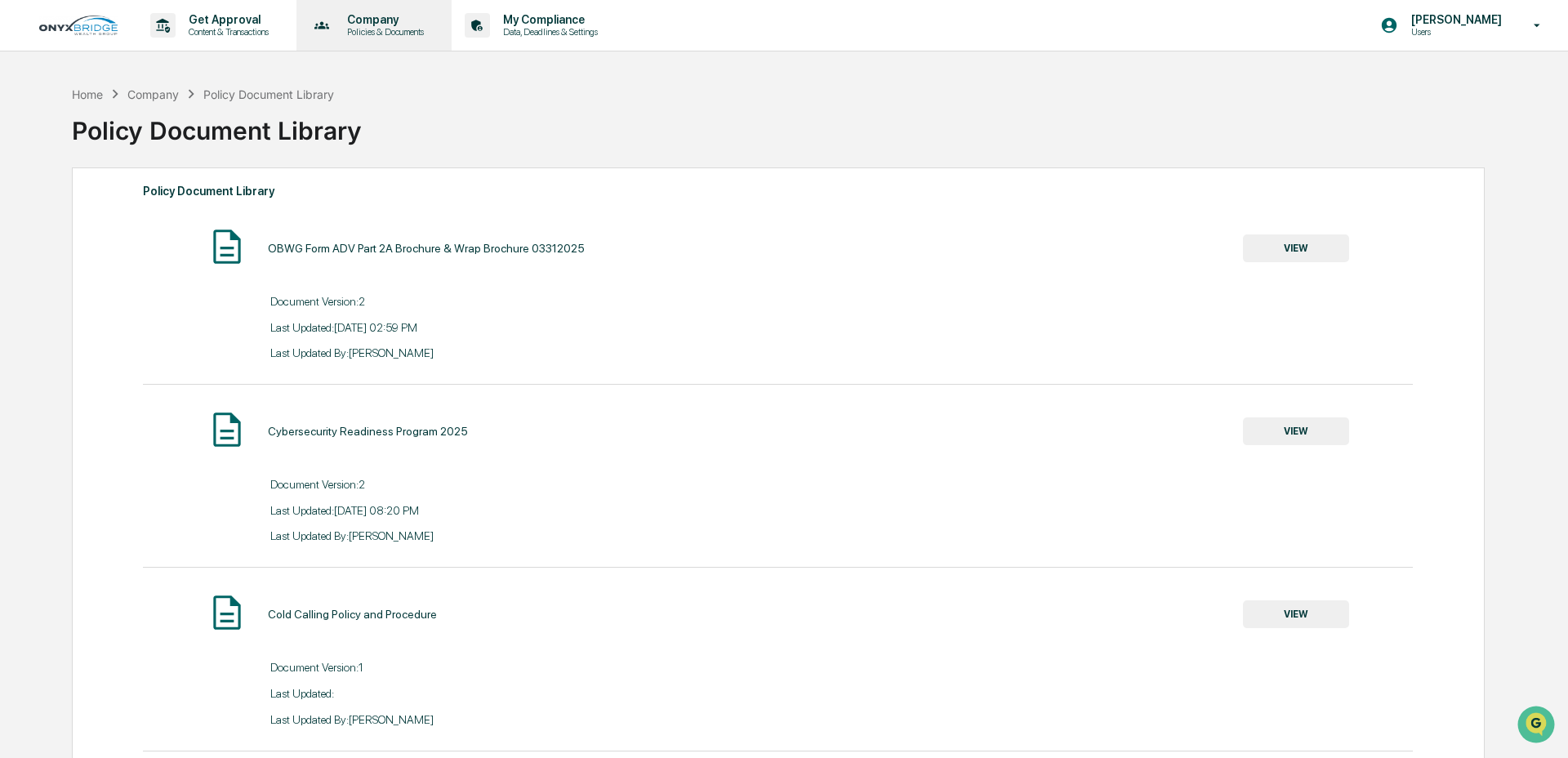
click at [358, 35] on p "Policies & Documents" at bounding box center [383, 31] width 98 height 12
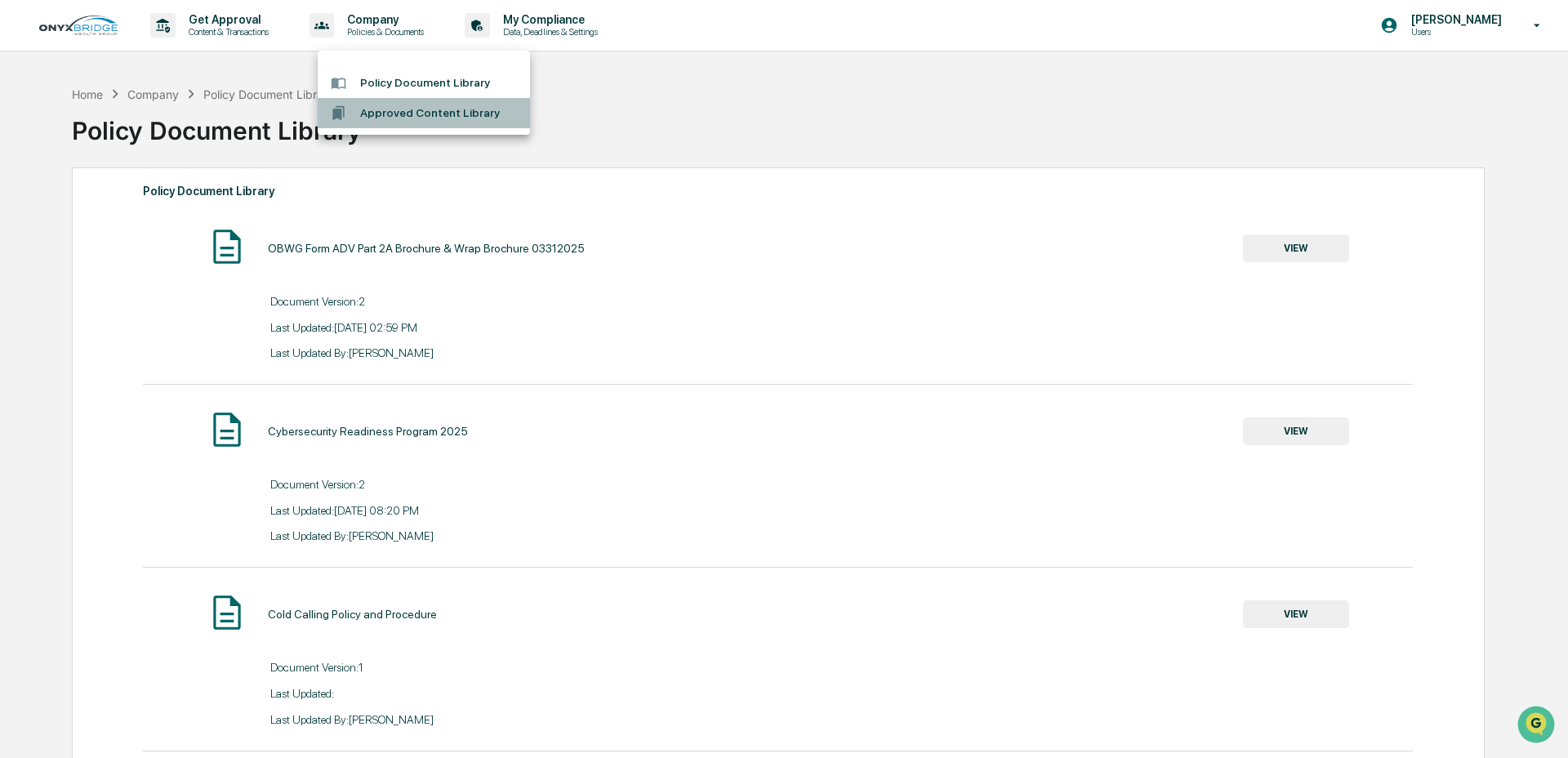
click at [379, 117] on li "Approved Content Library" at bounding box center [424, 113] width 213 height 30
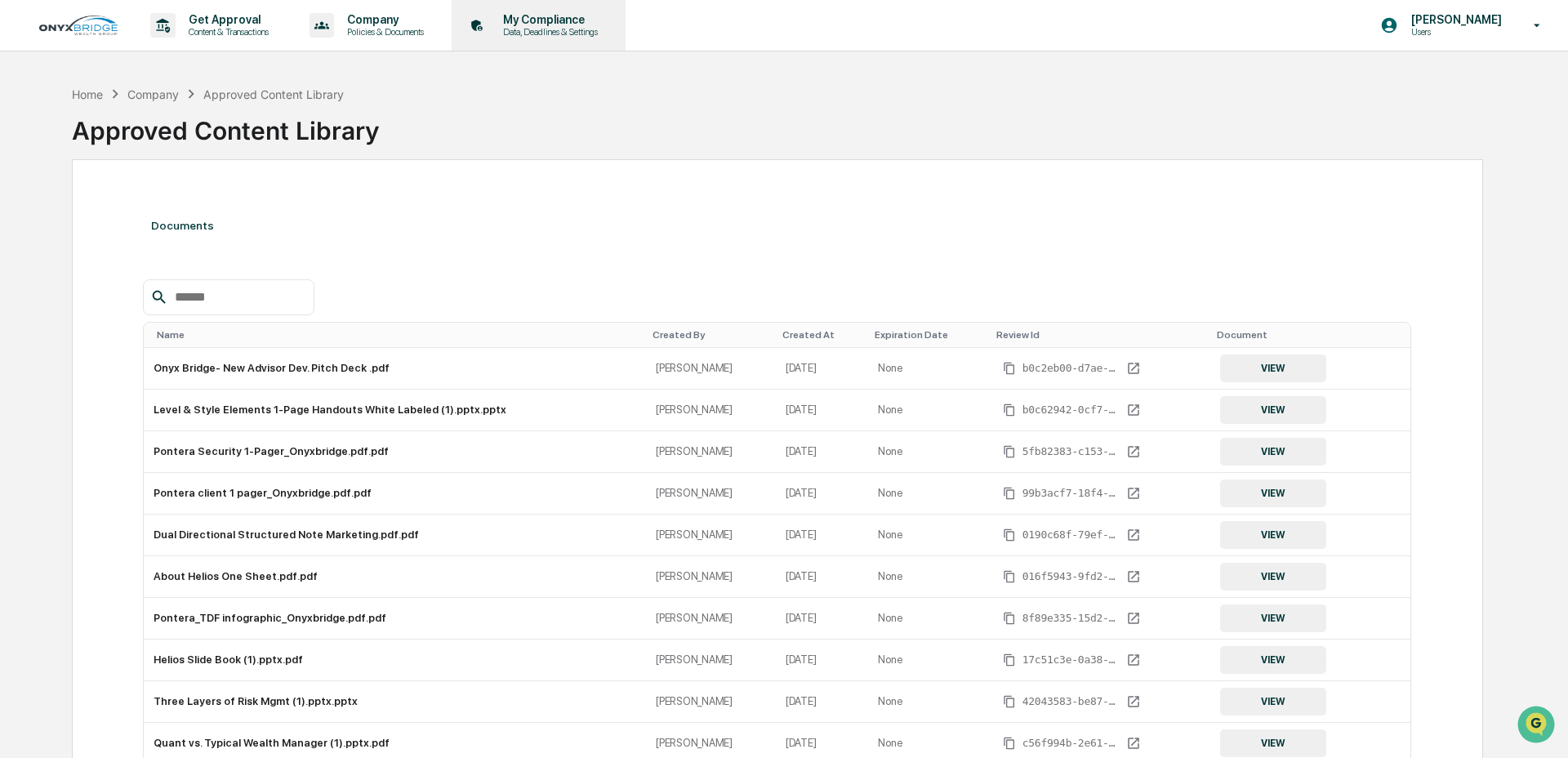
click at [579, 26] on div "My Compliance Data, Deadlines & Settings" at bounding box center [548, 26] width 116 height 25
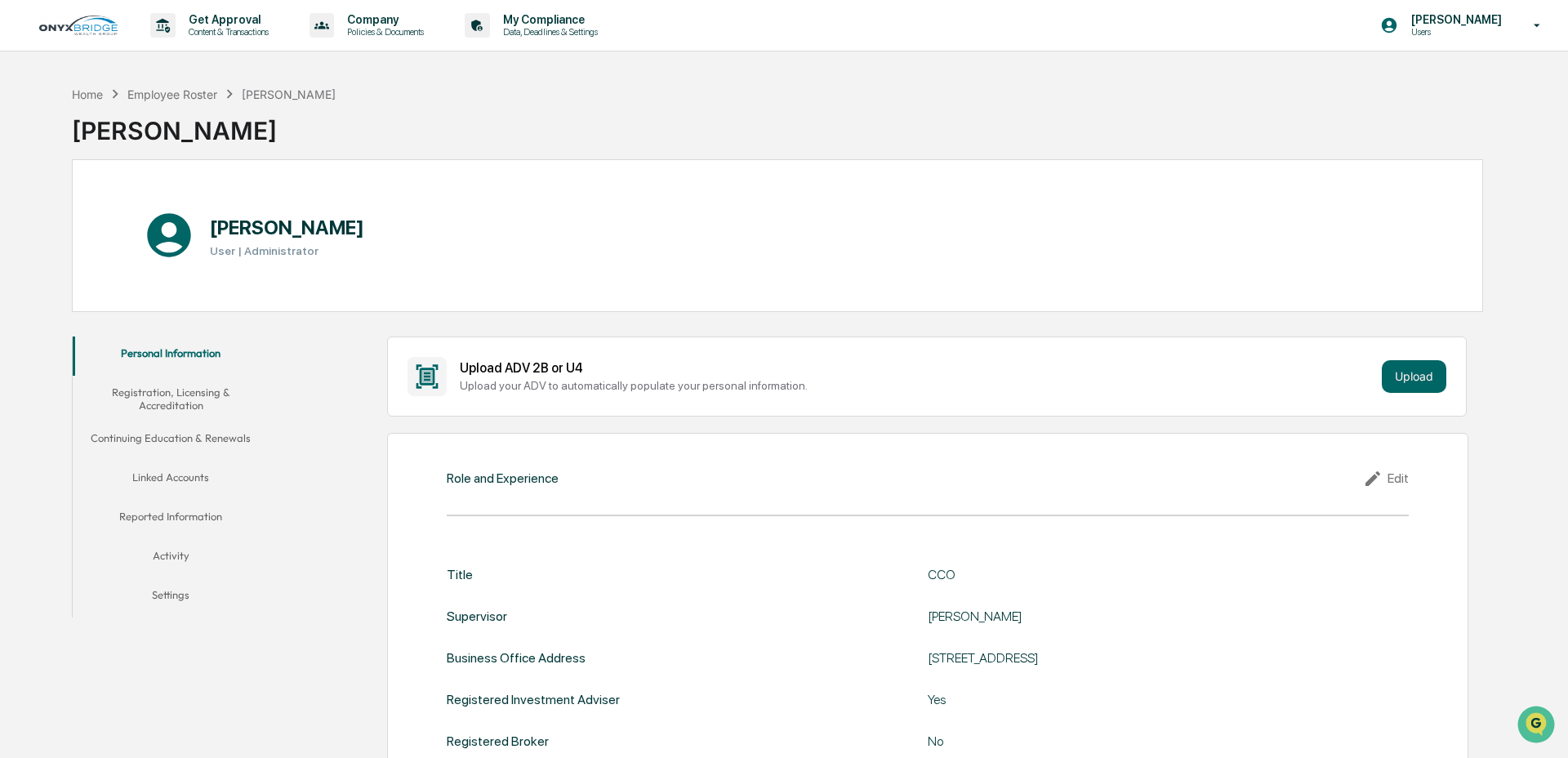
click at [160, 481] on button "Linked Accounts" at bounding box center [171, 481] width 197 height 39
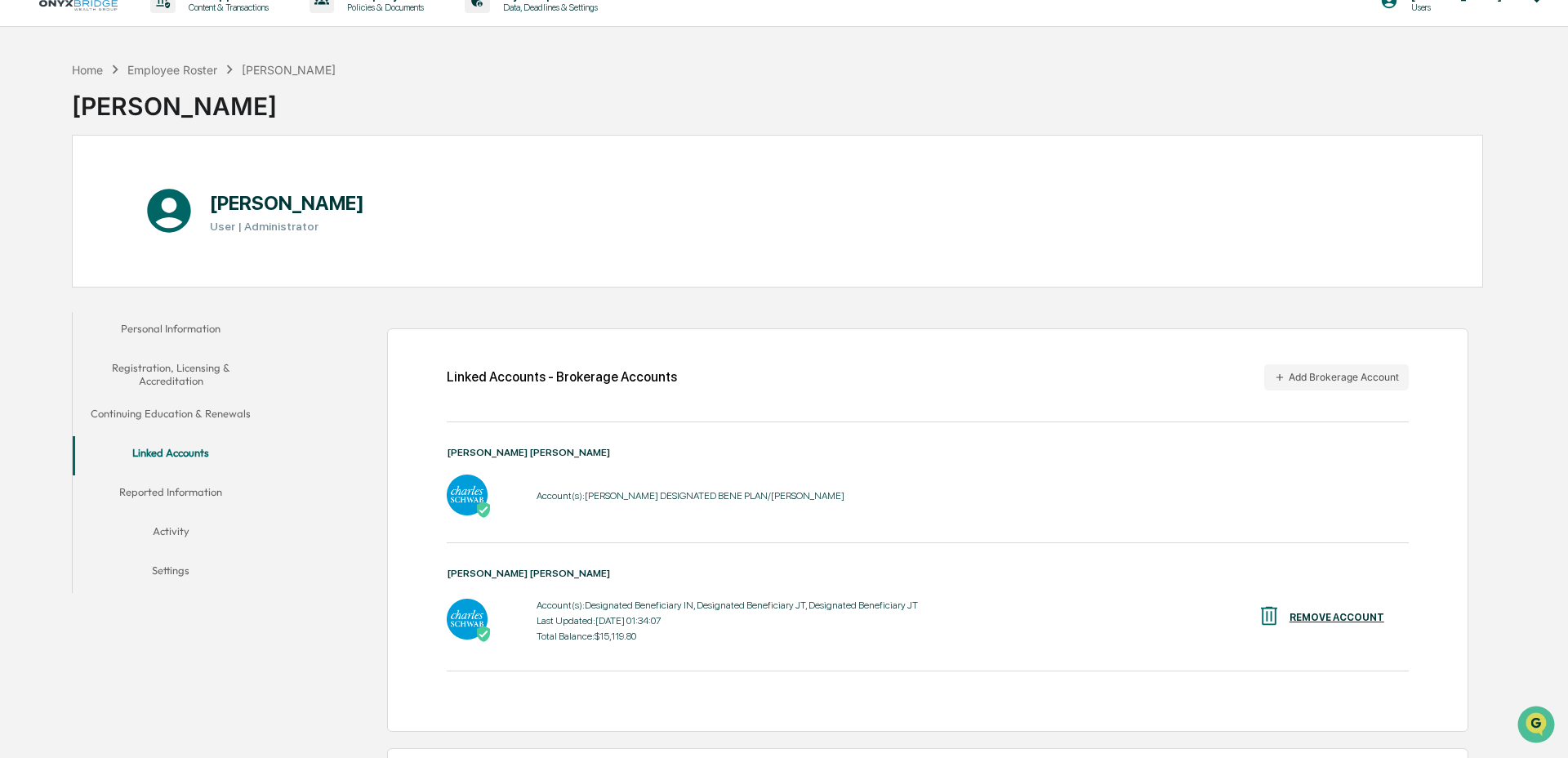
scroll to position [182, 0]
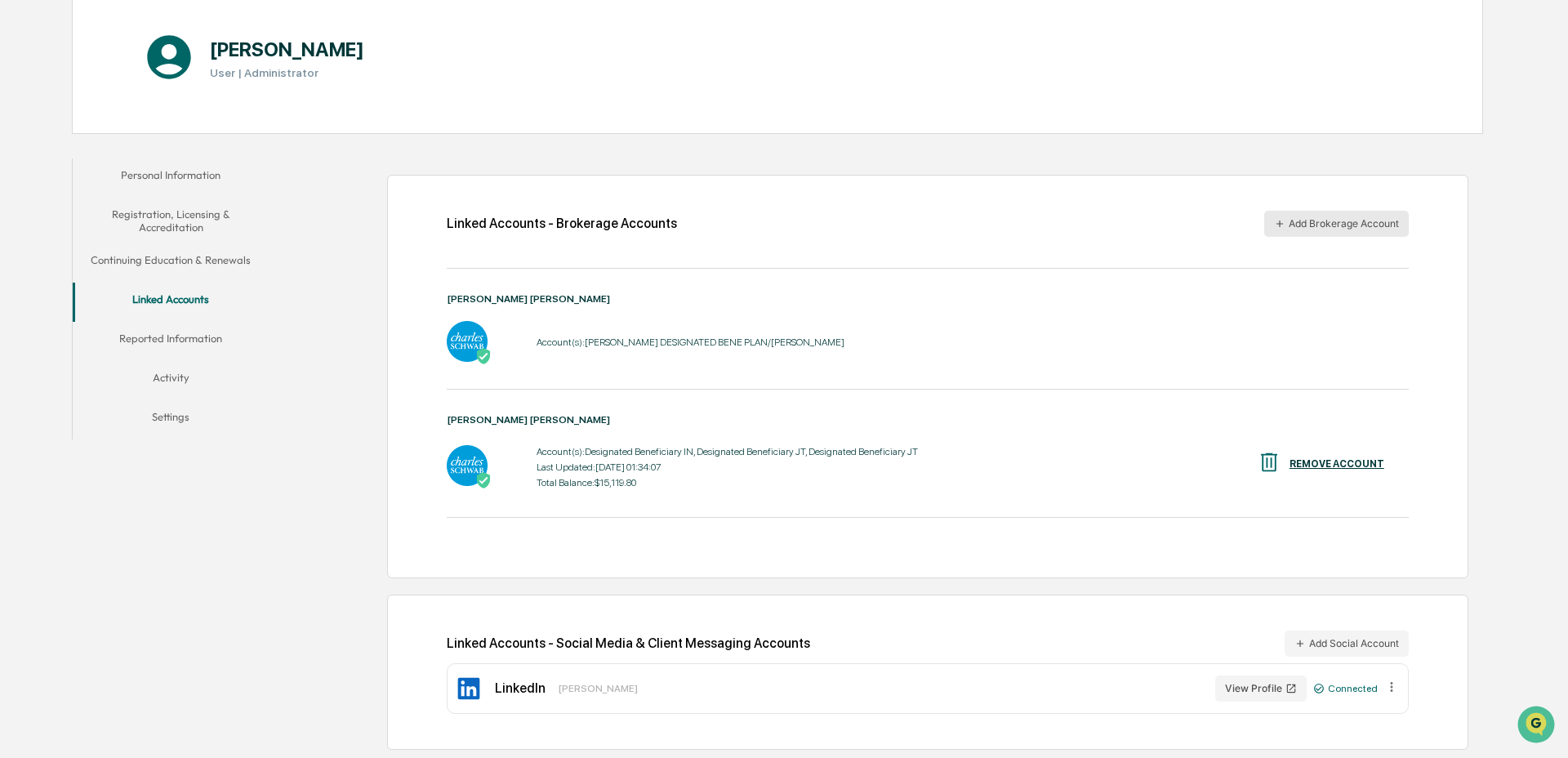
click at [1305, 220] on button "Add Brokerage Account" at bounding box center [1336, 223] width 144 height 26
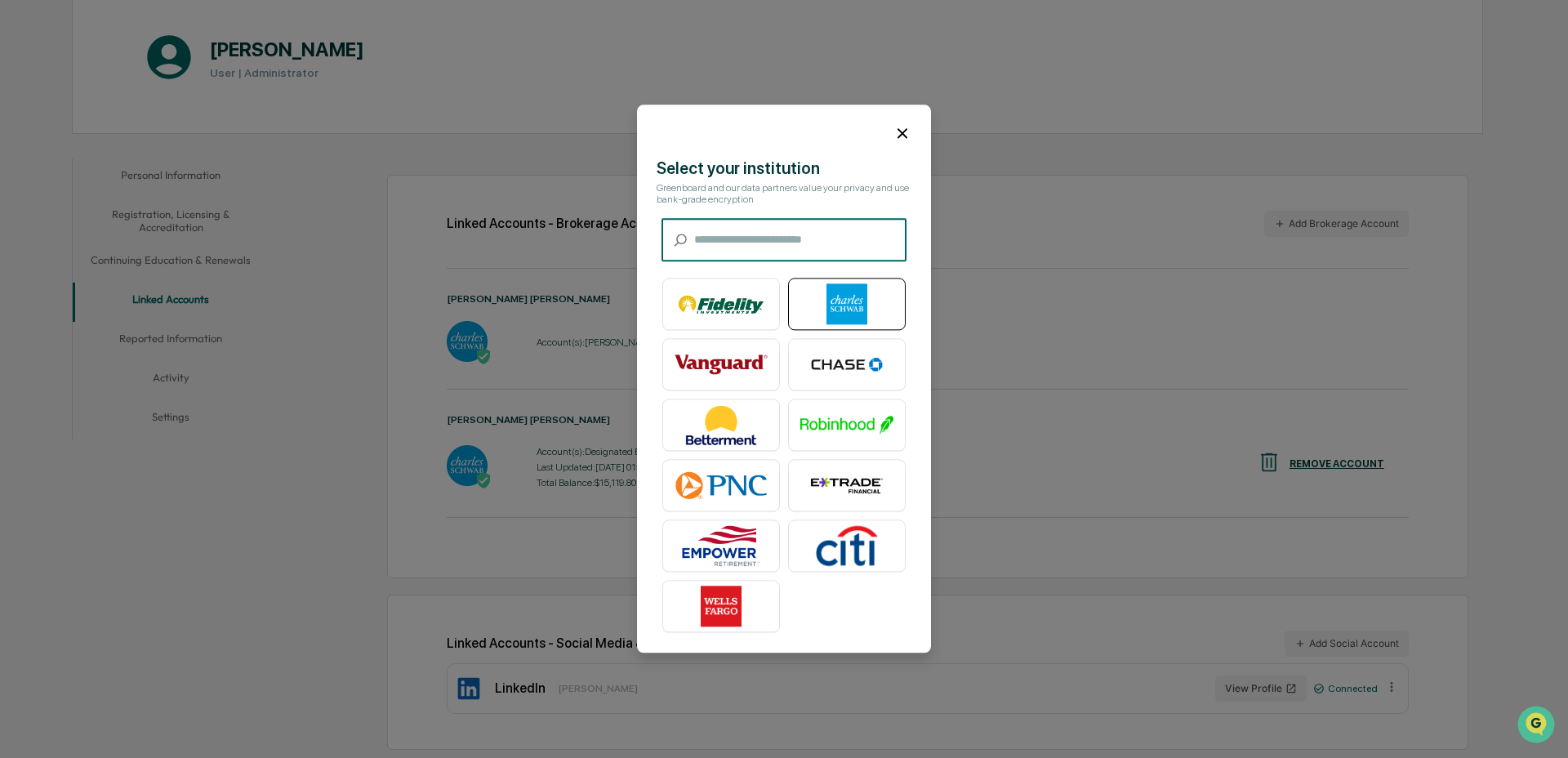
click at [848, 309] on img at bounding box center [846, 305] width 93 height 41
click at [909, 133] on icon at bounding box center [902, 133] width 18 height 18
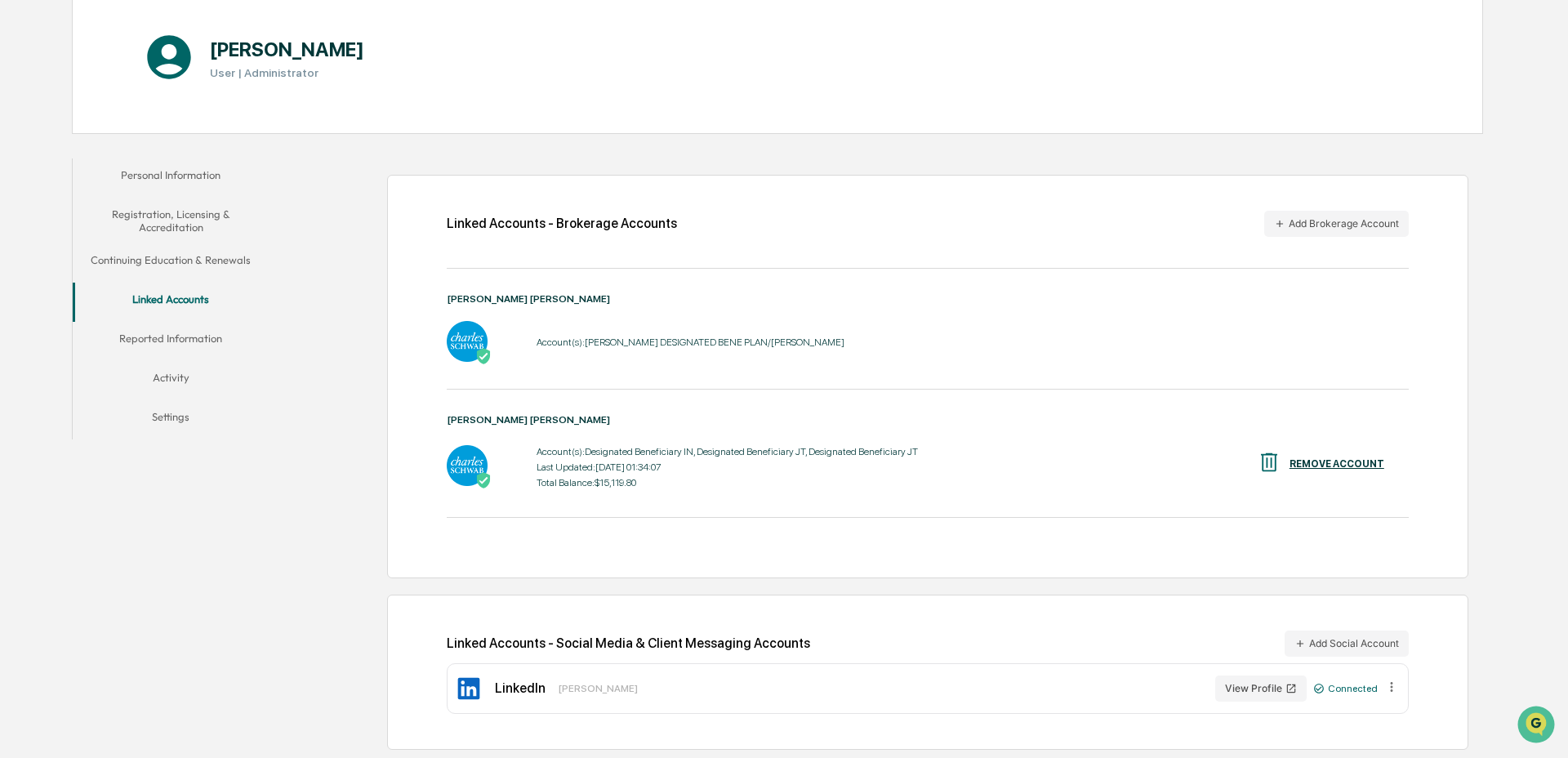
click at [182, 370] on button "Activity" at bounding box center [171, 380] width 197 height 39
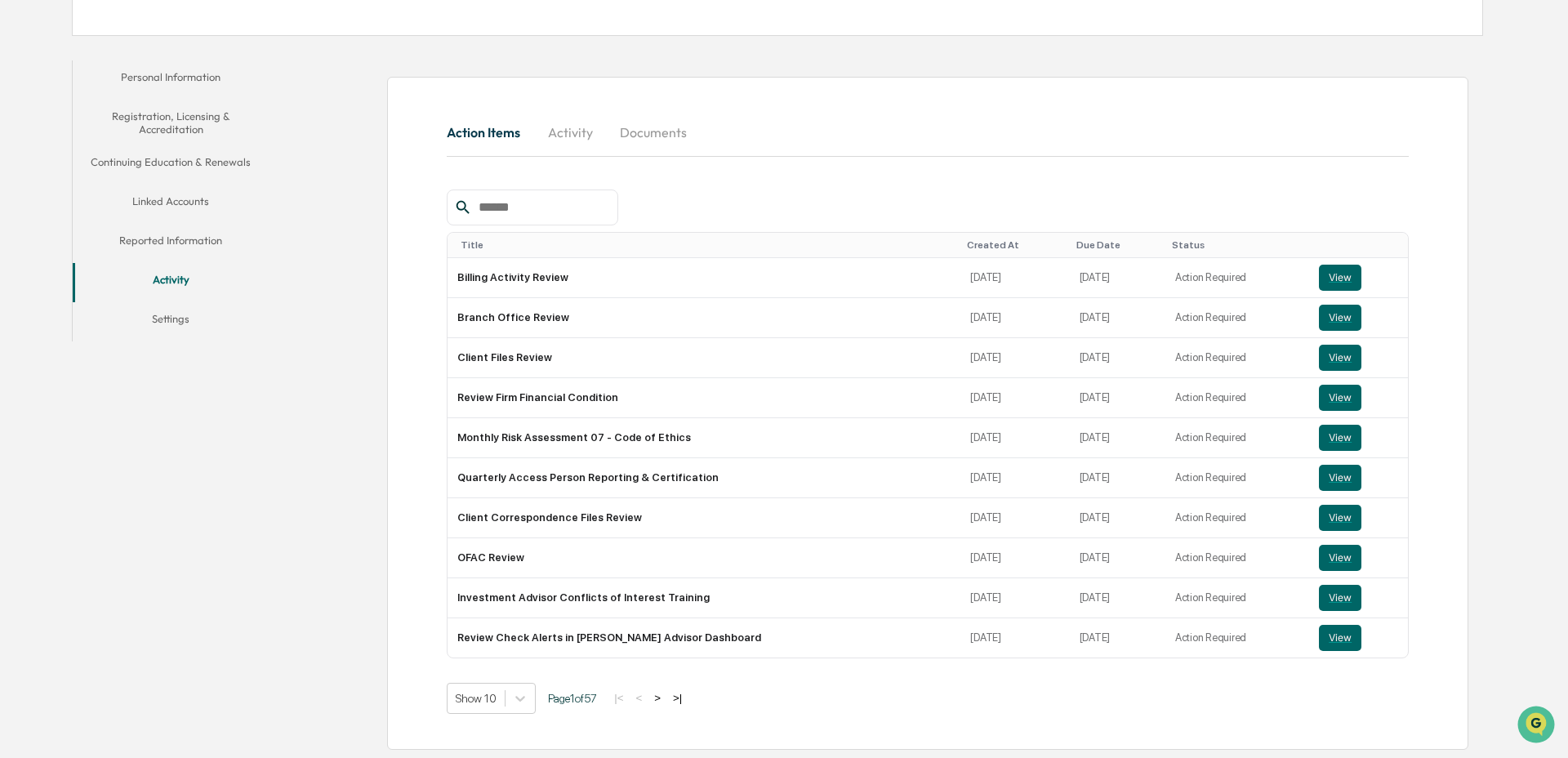
click at [154, 318] on button "Settings" at bounding box center [171, 322] width 197 height 39
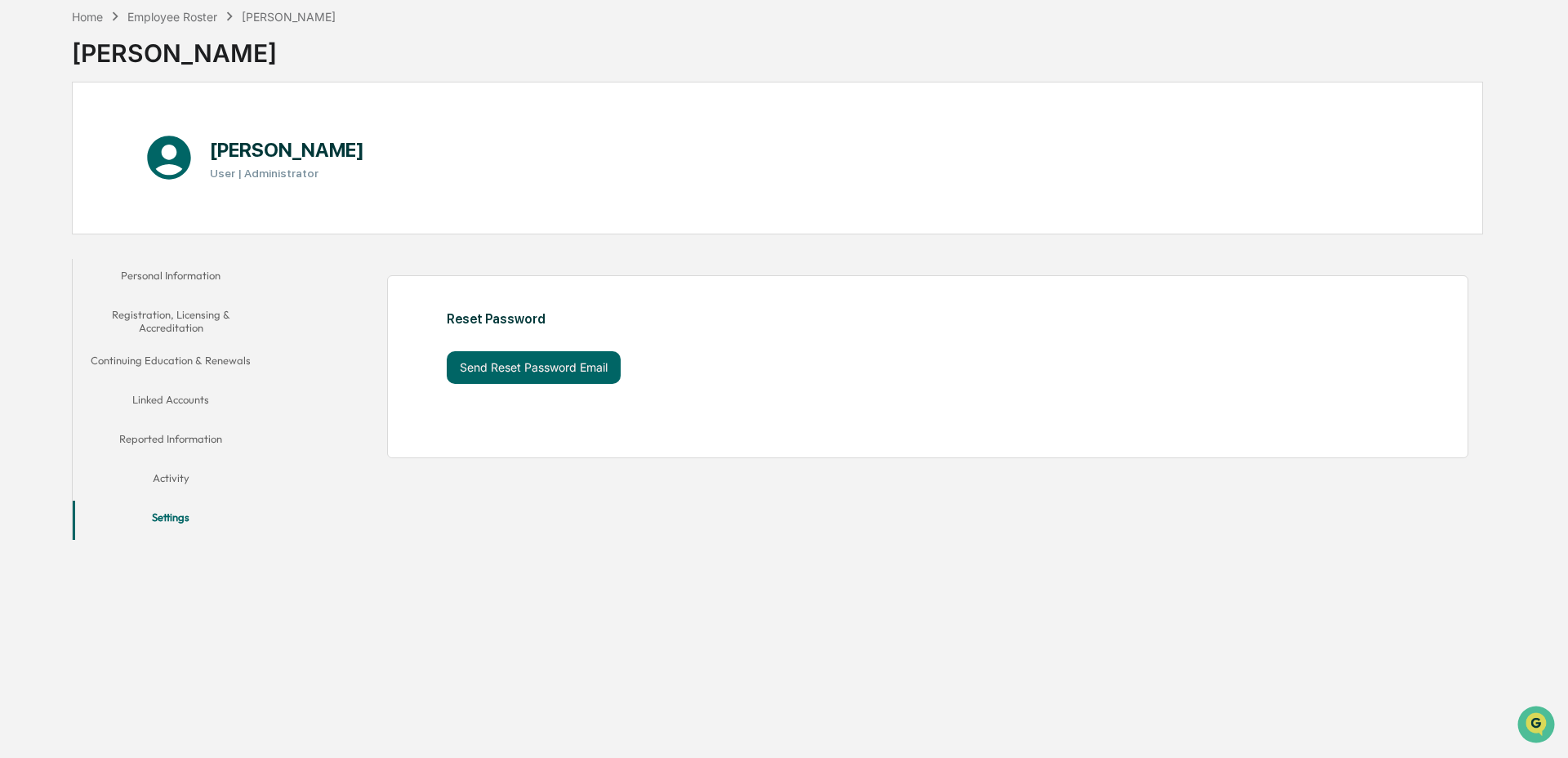
click at [206, 283] on button "Personal Information" at bounding box center [171, 278] width 197 height 39
